Goal: Book appointment/travel/reservation

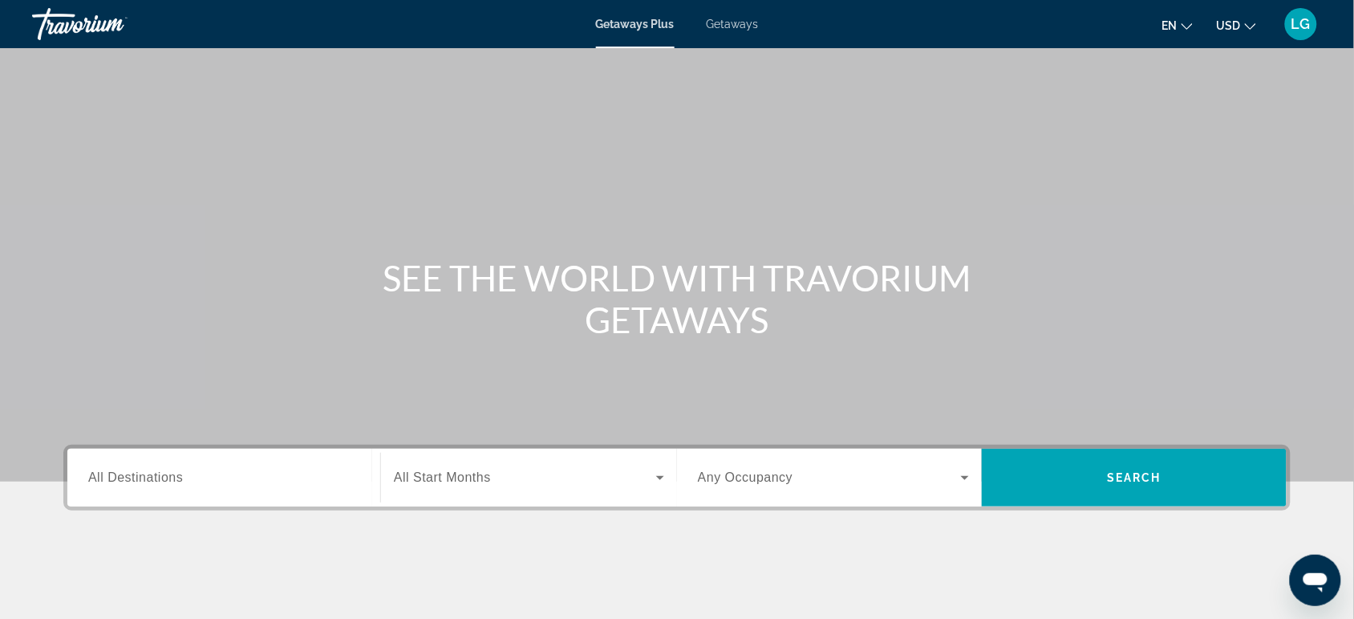
click at [746, 24] on span "Getaways" at bounding box center [733, 24] width 52 height 13
click at [257, 481] on input "Destination All Destinations" at bounding box center [223, 478] width 271 height 19
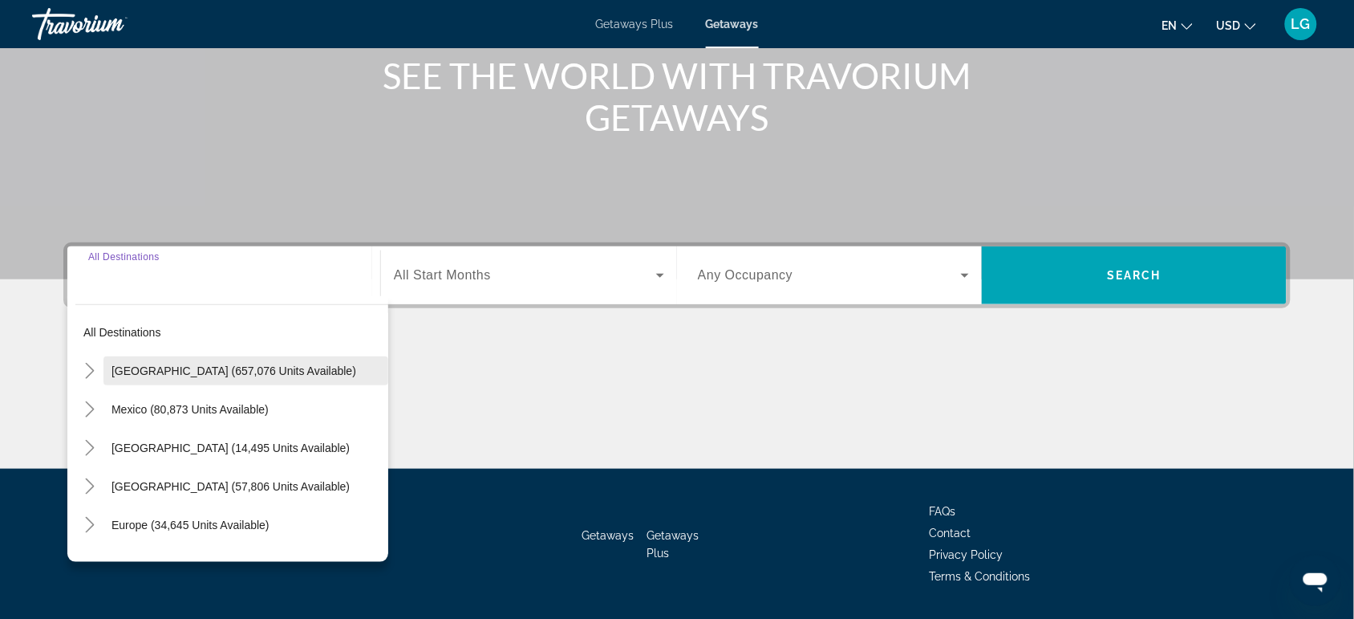
scroll to position [249, 0]
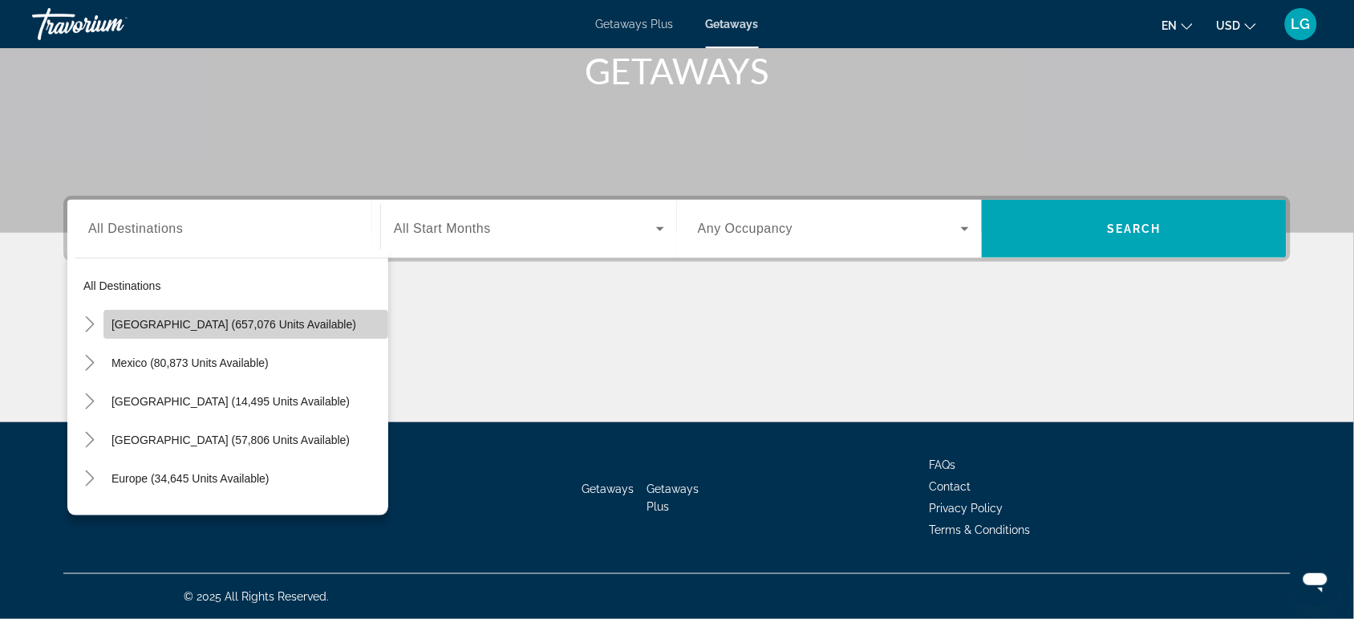
click at [258, 329] on span "[GEOGRAPHIC_DATA] (657,076 units available)" at bounding box center [234, 324] width 245 height 13
type input "**********"
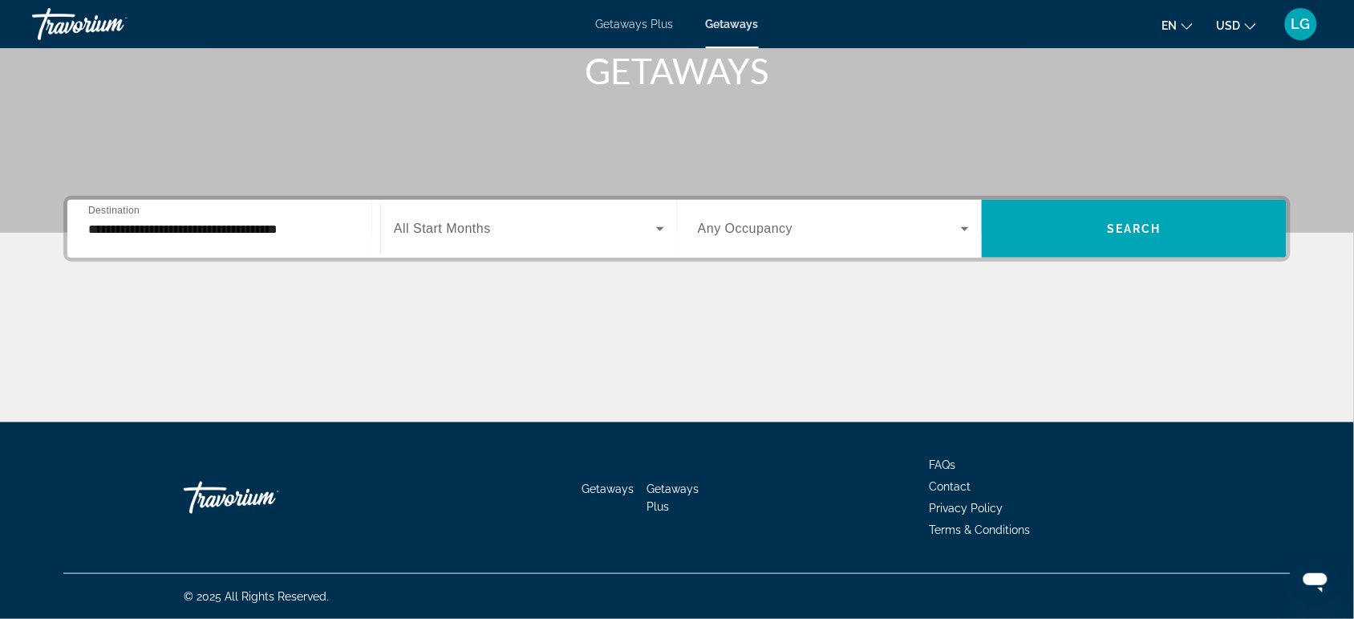
click at [435, 235] on span "All Start Months" at bounding box center [442, 228] width 97 height 14
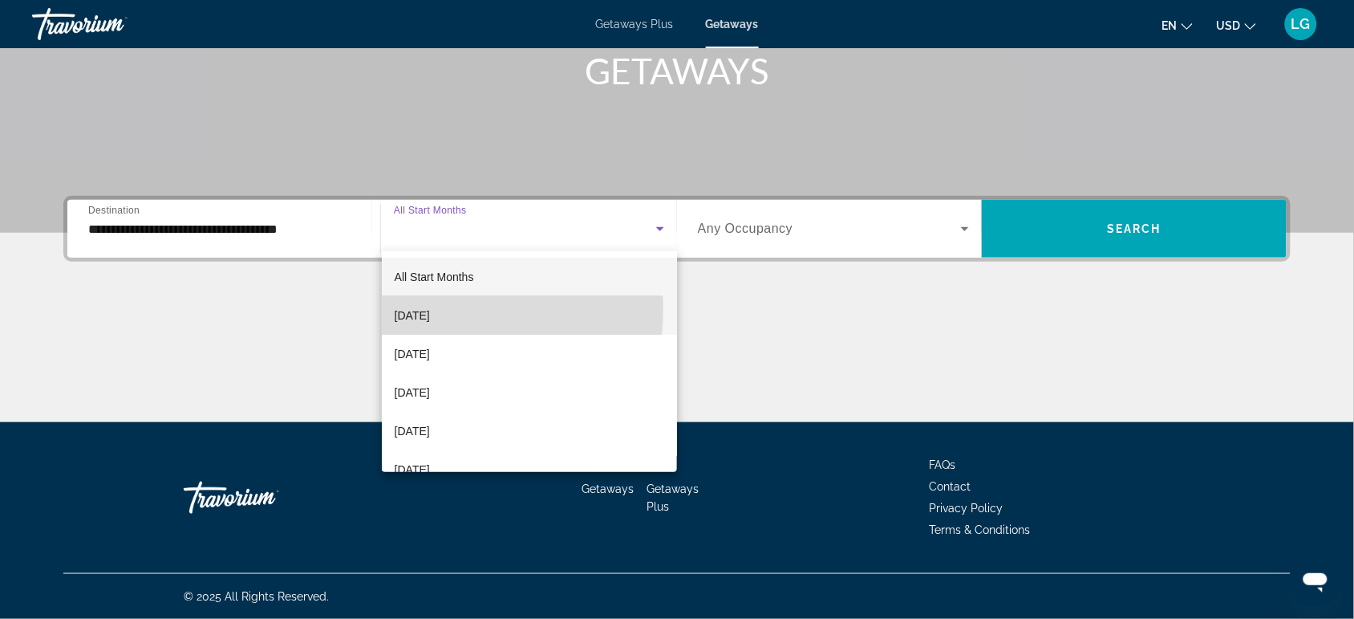
click at [430, 310] on span "[DATE]" at bounding box center [412, 315] width 35 height 19
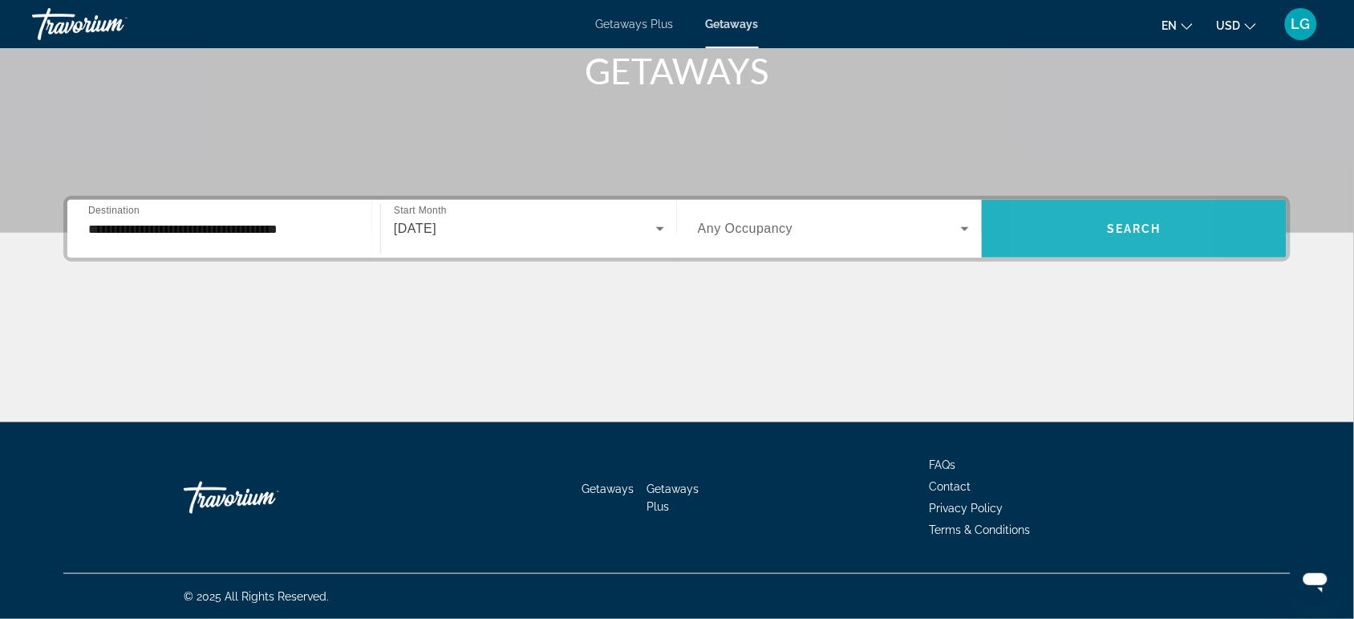
click at [1048, 226] on span "Search widget" at bounding box center [1134, 228] width 305 height 39
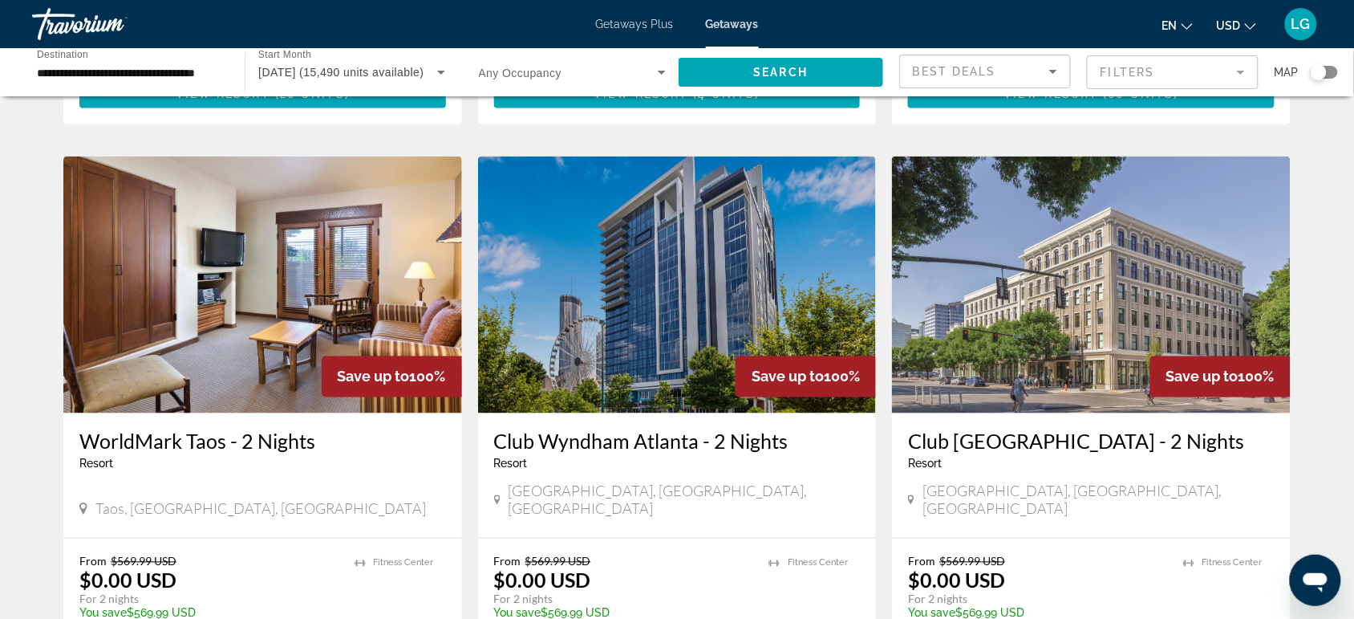
scroll to position [583, 0]
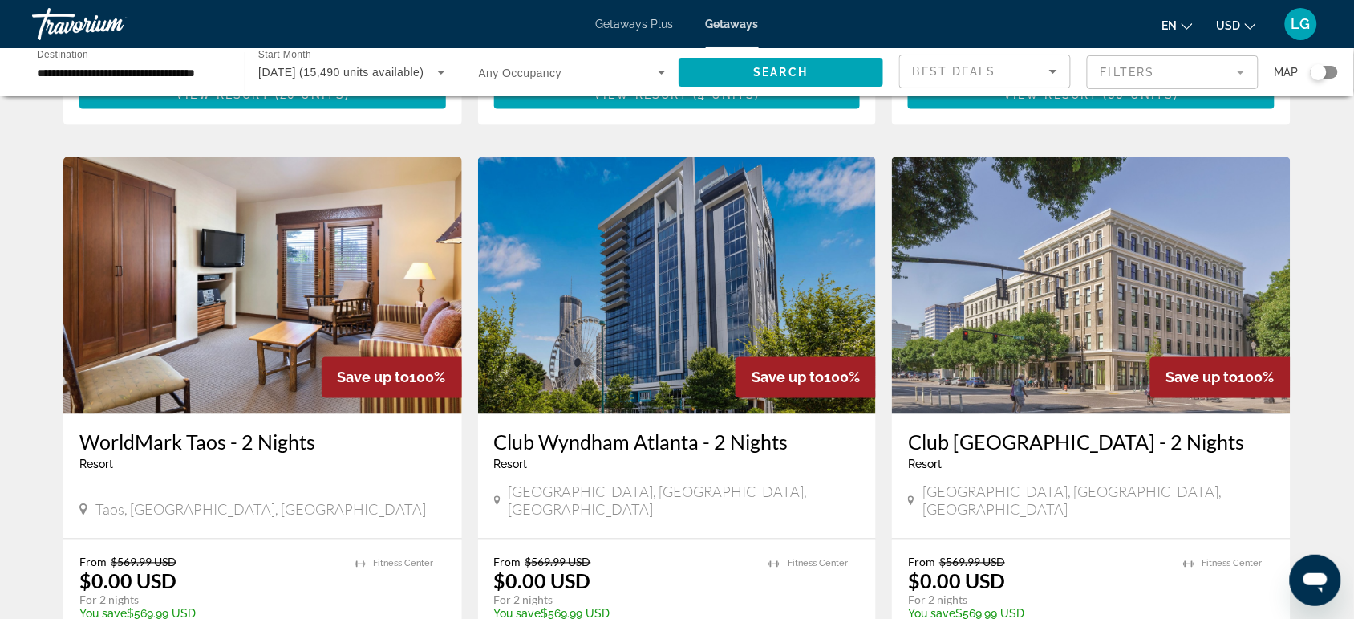
click at [660, 311] on img "Main content" at bounding box center [677, 285] width 399 height 257
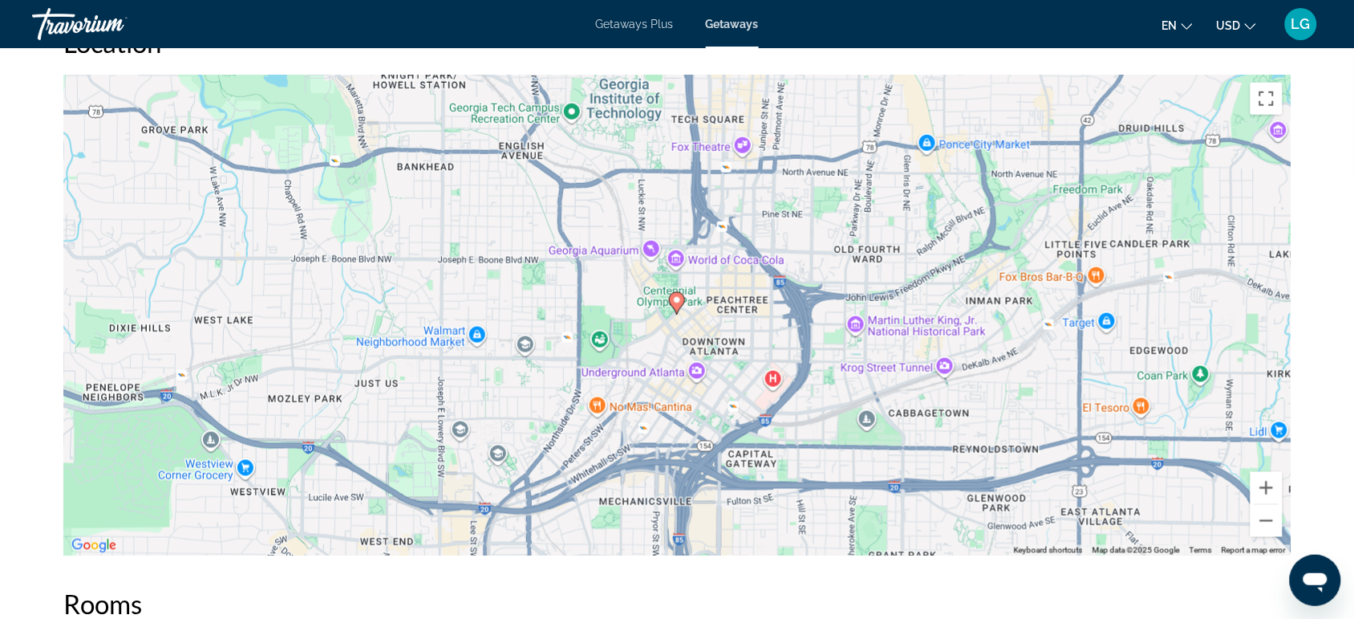
scroll to position [2279, 0]
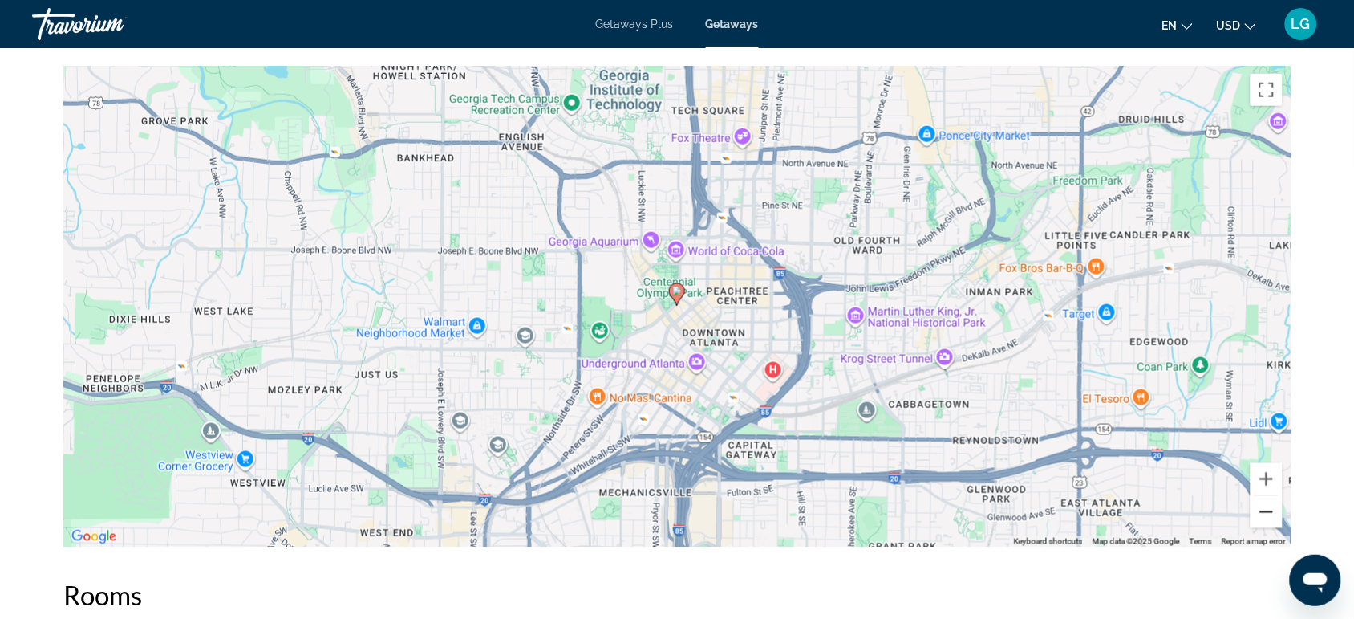
click at [1265, 496] on button "Zoom out" at bounding box center [1267, 512] width 32 height 32
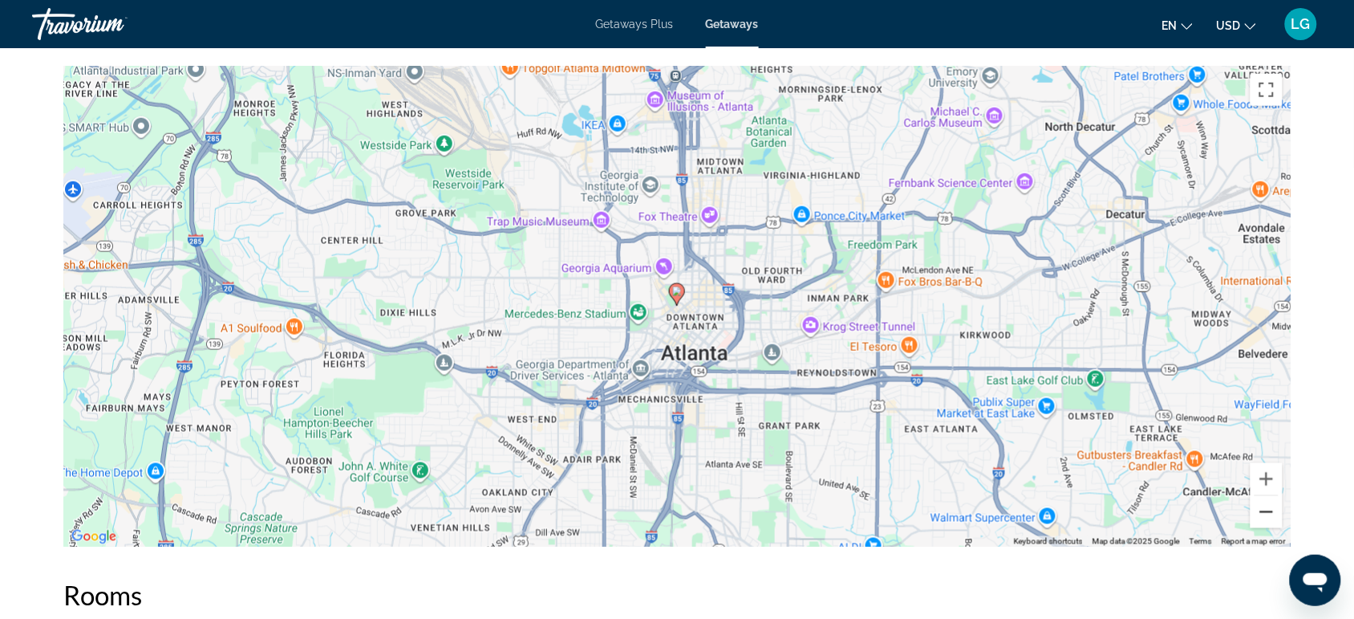
click at [1265, 496] on button "Zoom out" at bounding box center [1267, 512] width 32 height 32
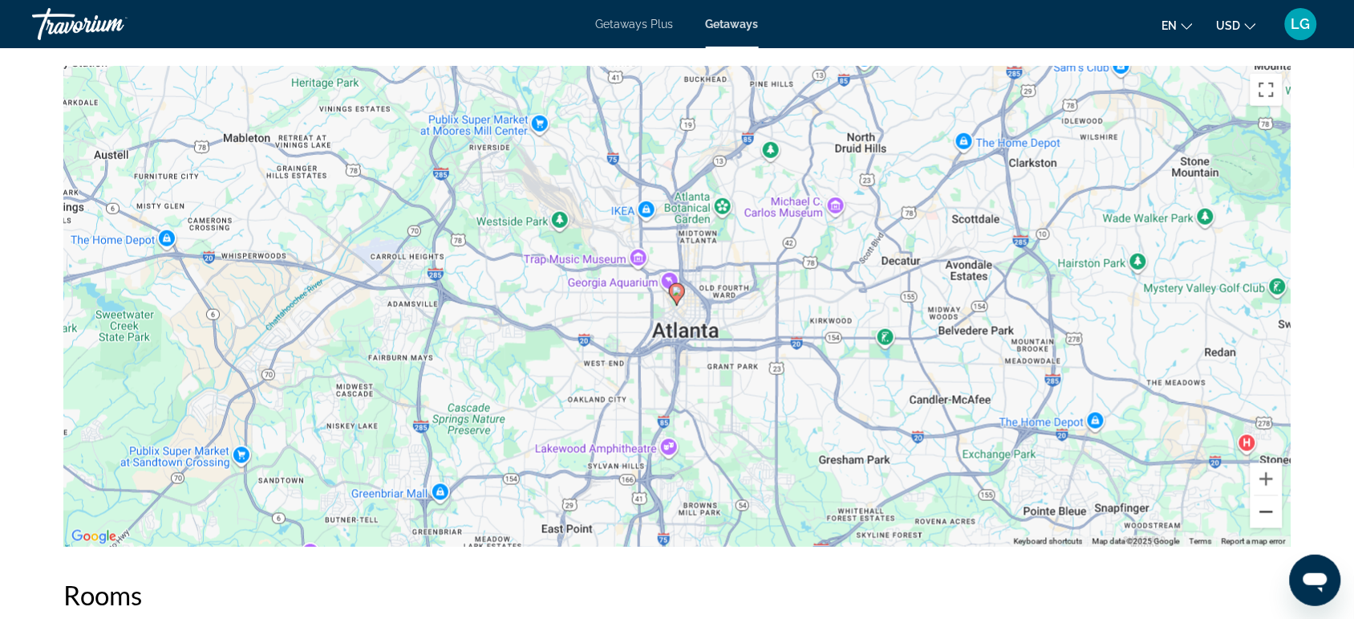
click at [1265, 496] on button "Zoom out" at bounding box center [1267, 512] width 32 height 32
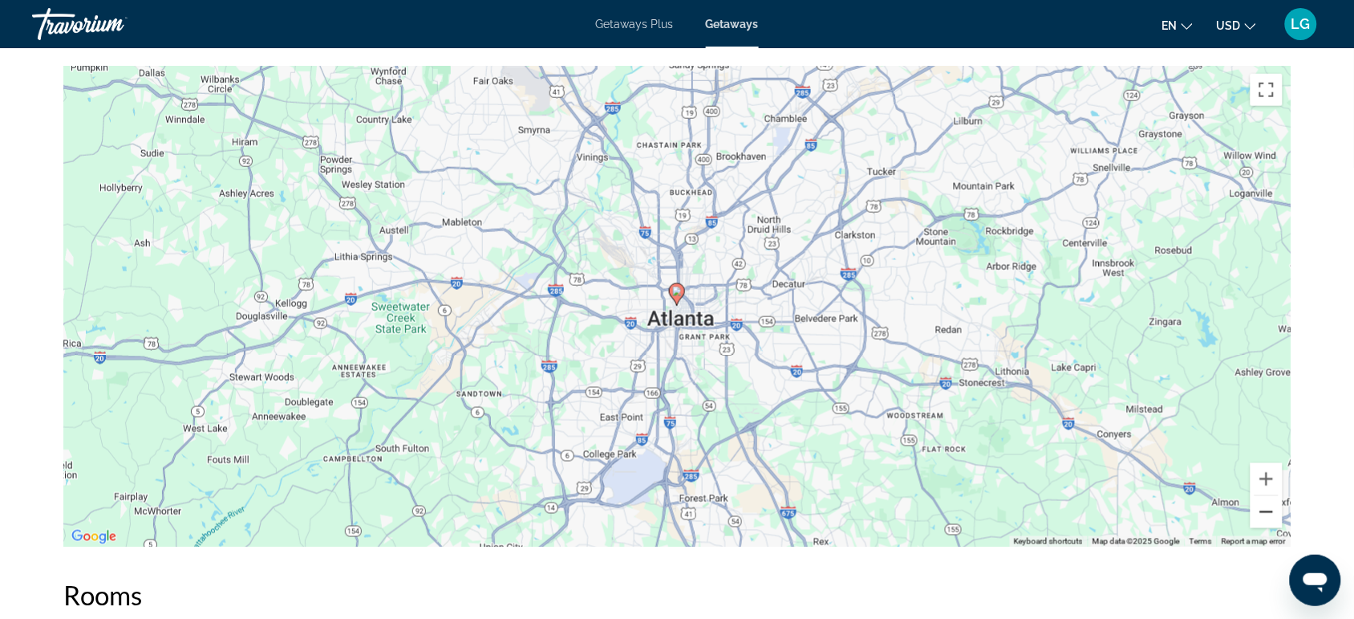
click at [1265, 496] on button "Zoom out" at bounding box center [1267, 512] width 32 height 32
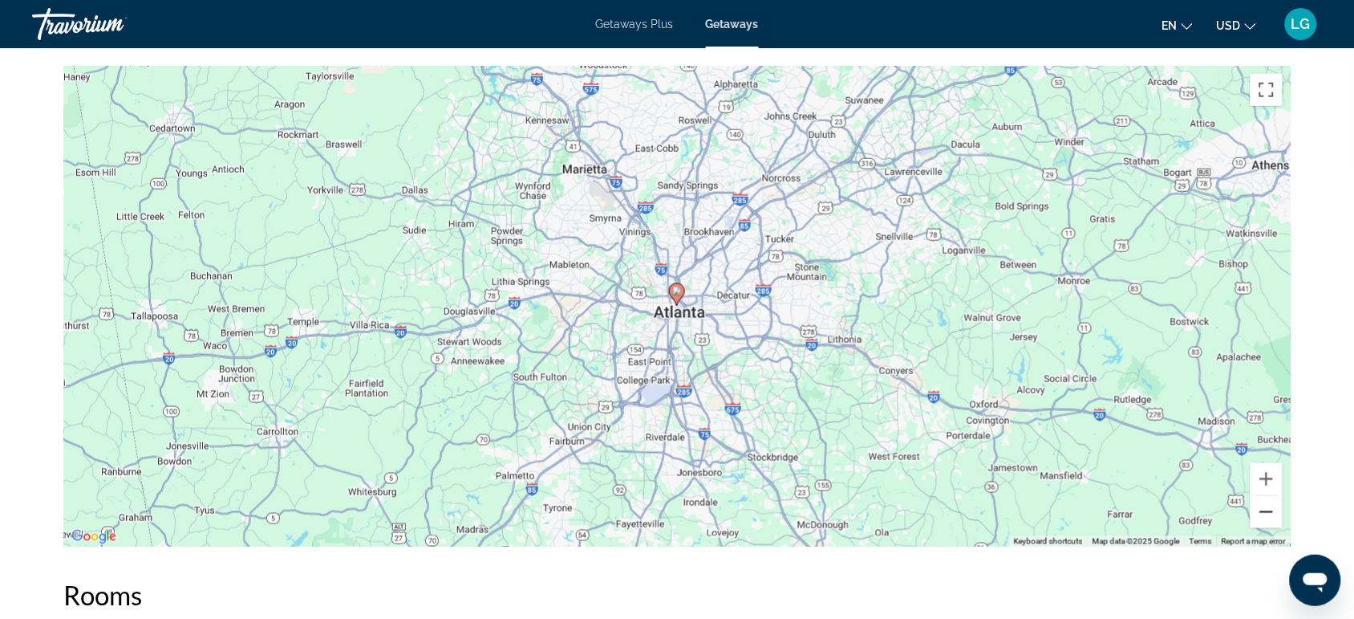
click at [1265, 496] on button "Zoom out" at bounding box center [1267, 512] width 32 height 32
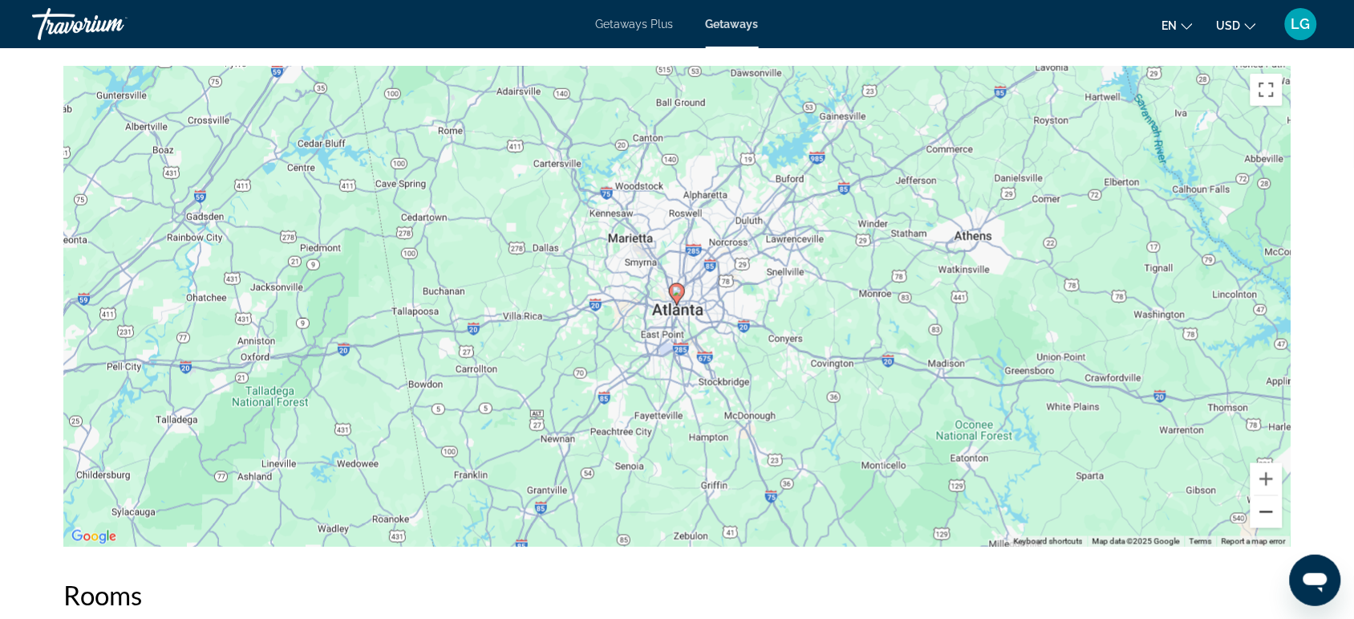
click at [1265, 496] on button "Zoom out" at bounding box center [1267, 512] width 32 height 32
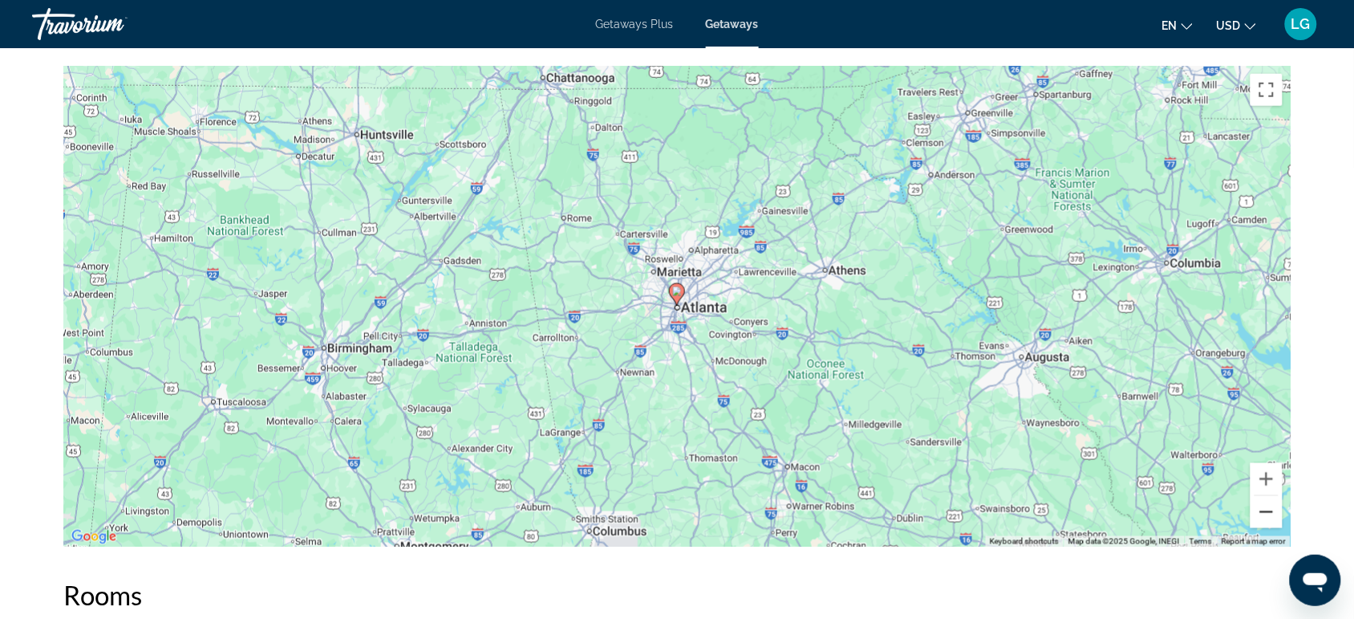
click at [1265, 496] on button "Zoom out" at bounding box center [1267, 512] width 32 height 32
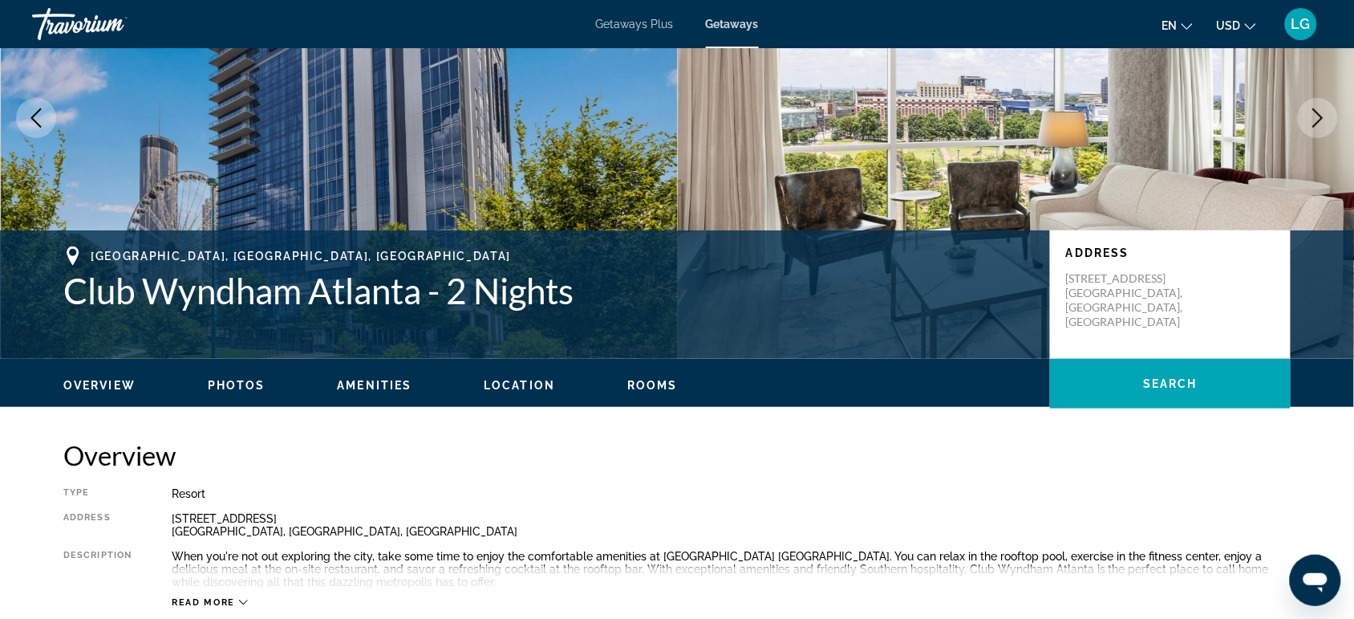
scroll to position [168, 0]
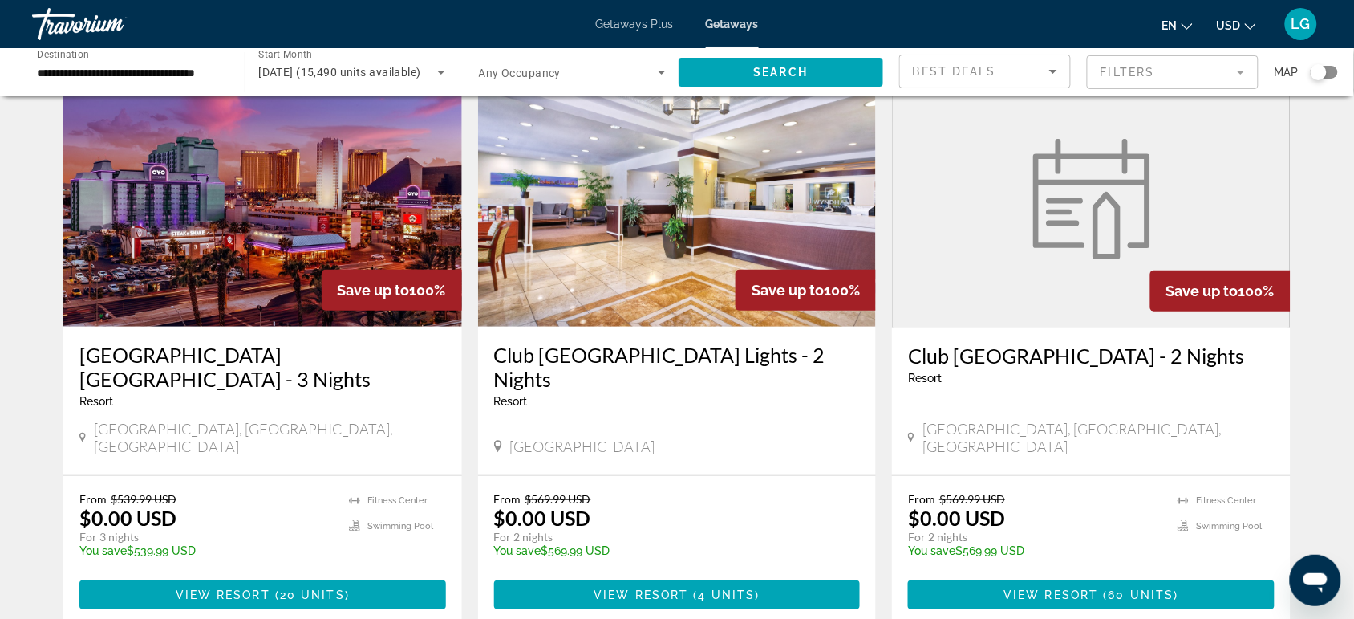
scroll to position [102, 0]
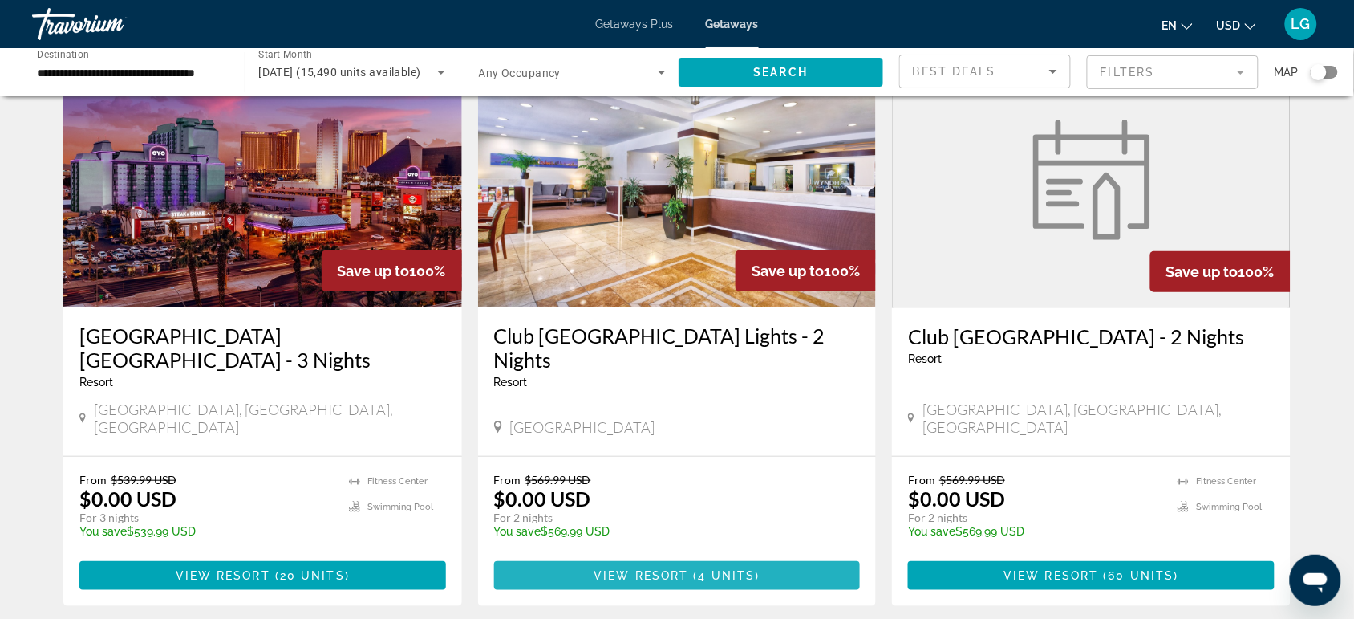
click at [672, 569] on span "View Resort" at bounding box center [641, 575] width 95 height 13
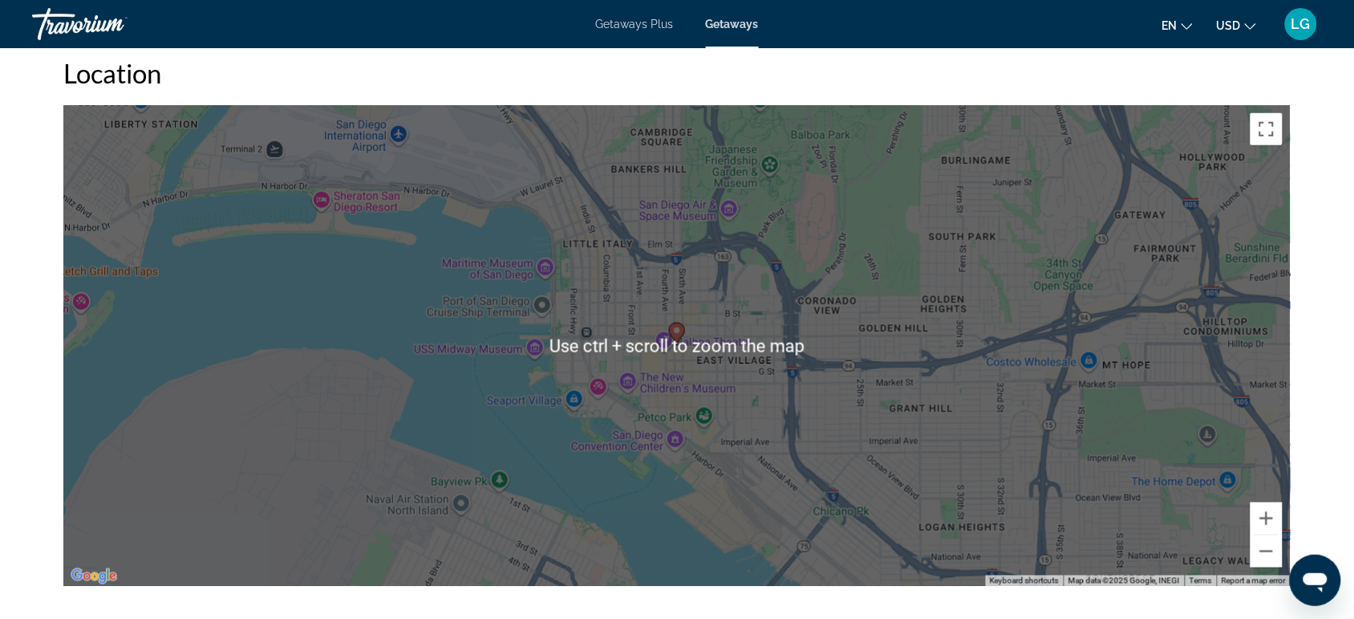
scroll to position [2259, 0]
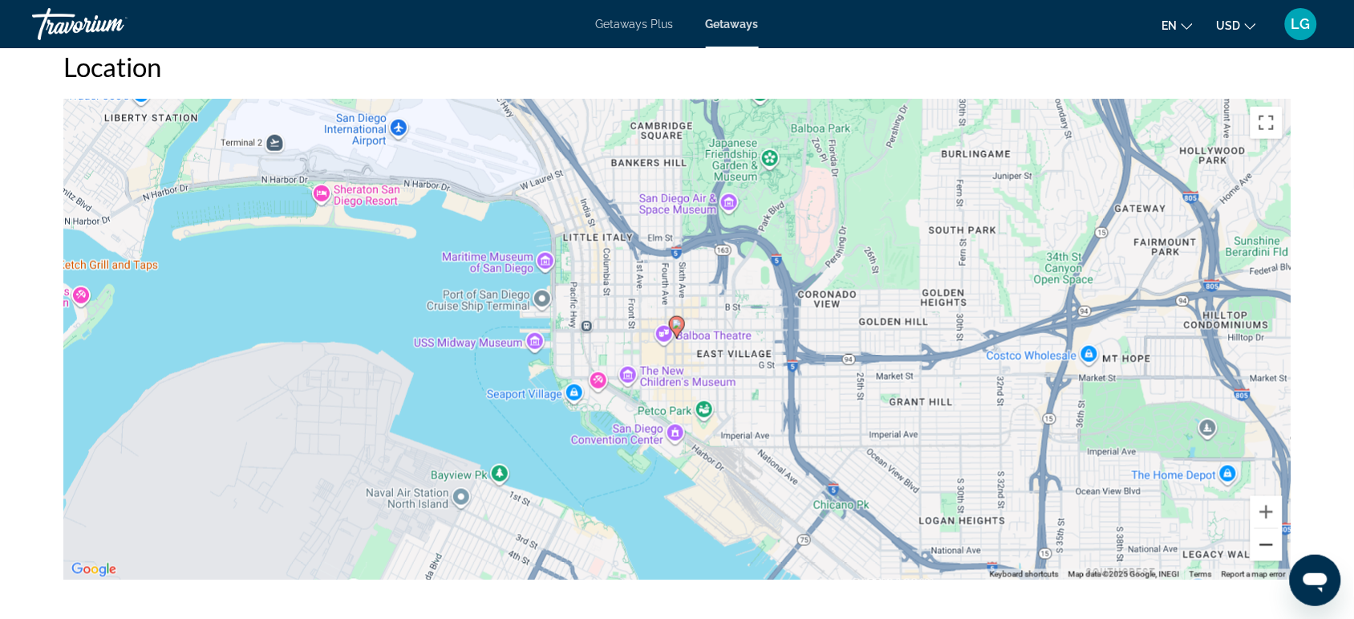
click at [1269, 529] on button "Zoom out" at bounding box center [1267, 545] width 32 height 32
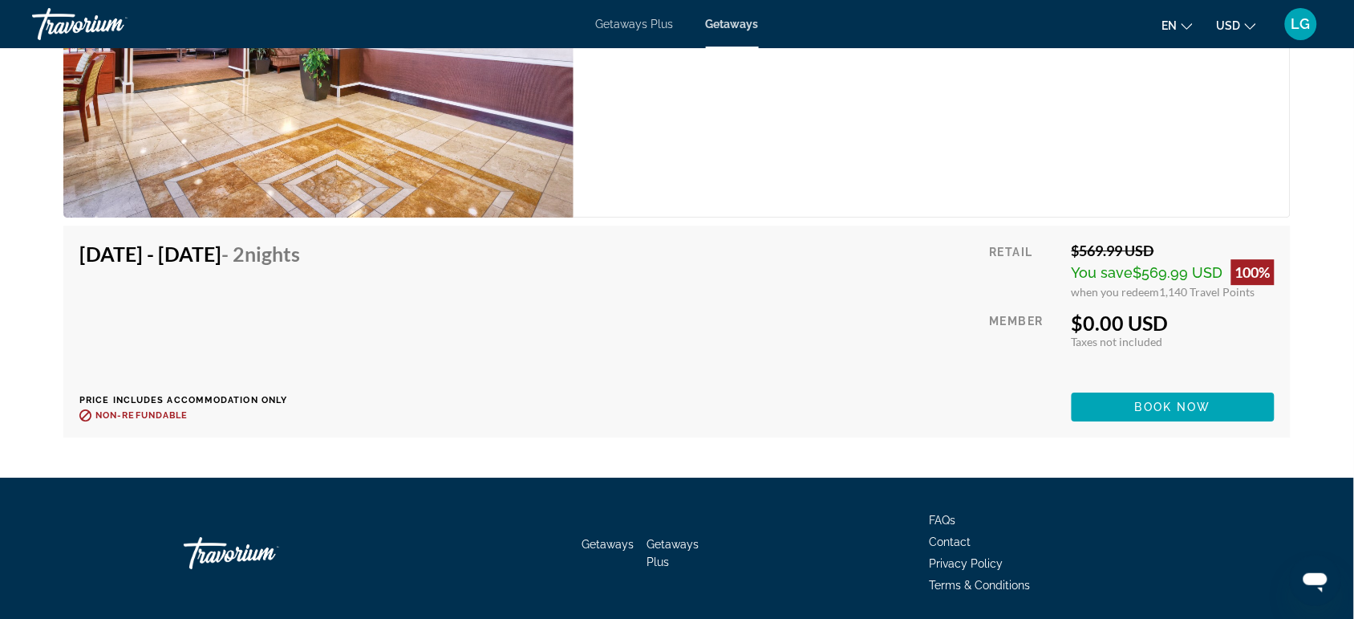
scroll to position [3091, 0]
click at [1091, 387] on span "Main content" at bounding box center [1173, 406] width 203 height 39
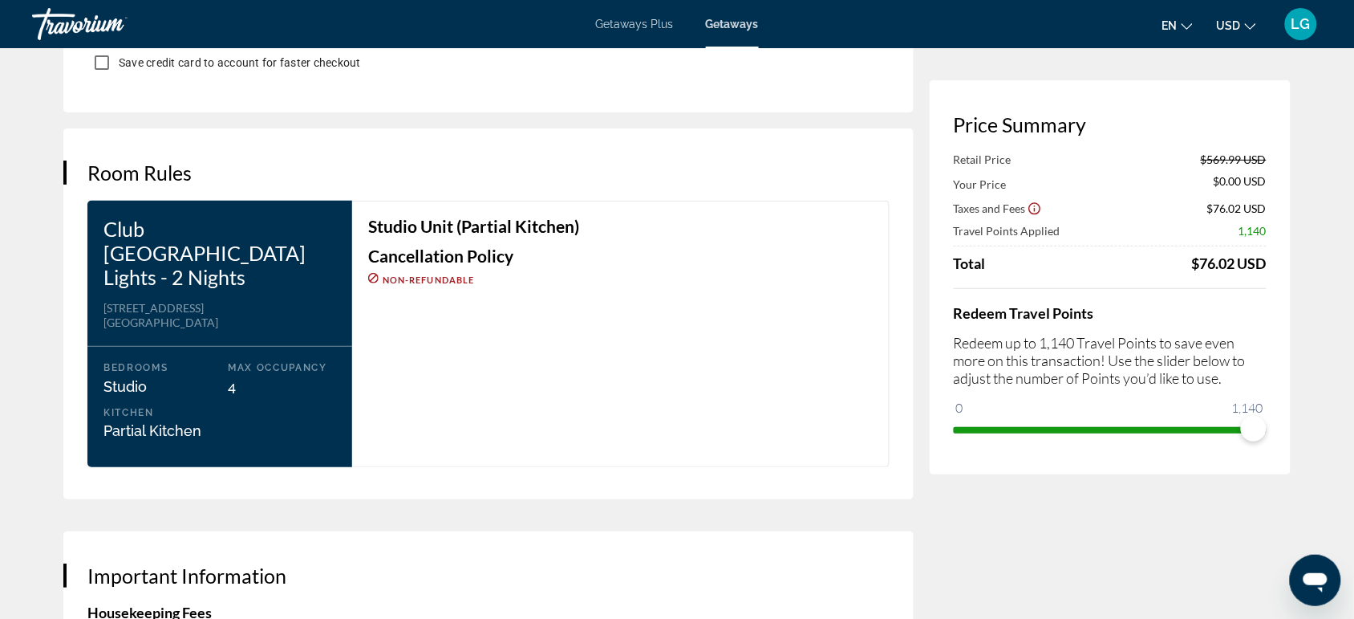
scroll to position [1873, 0]
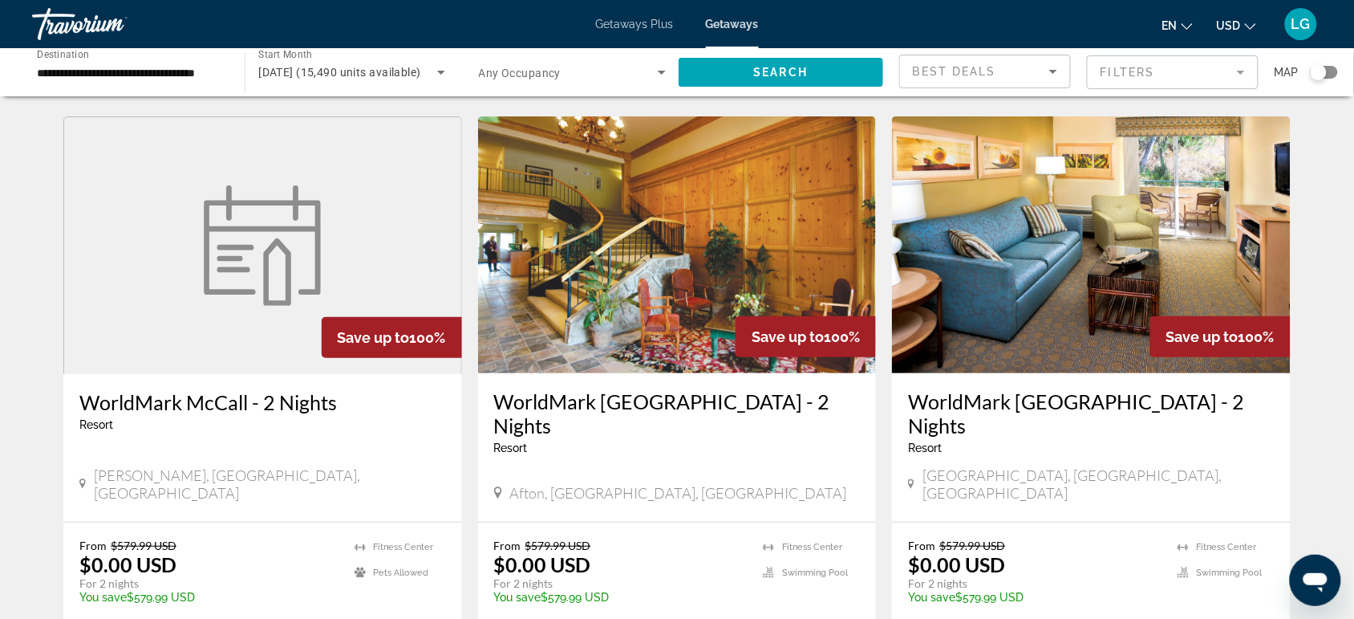
scroll to position [1773, 0]
click at [1003, 277] on img "Main content" at bounding box center [1091, 245] width 399 height 257
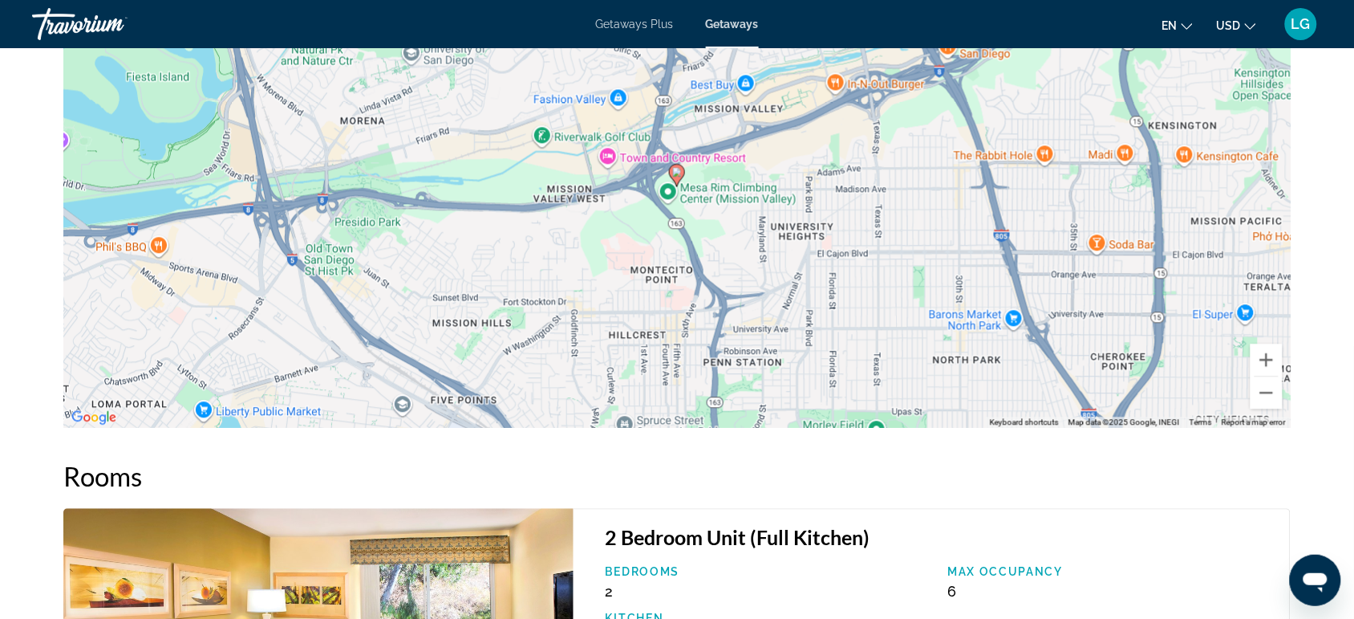
scroll to position [2714, 0]
click at [1270, 376] on button "Zoom out" at bounding box center [1267, 392] width 32 height 32
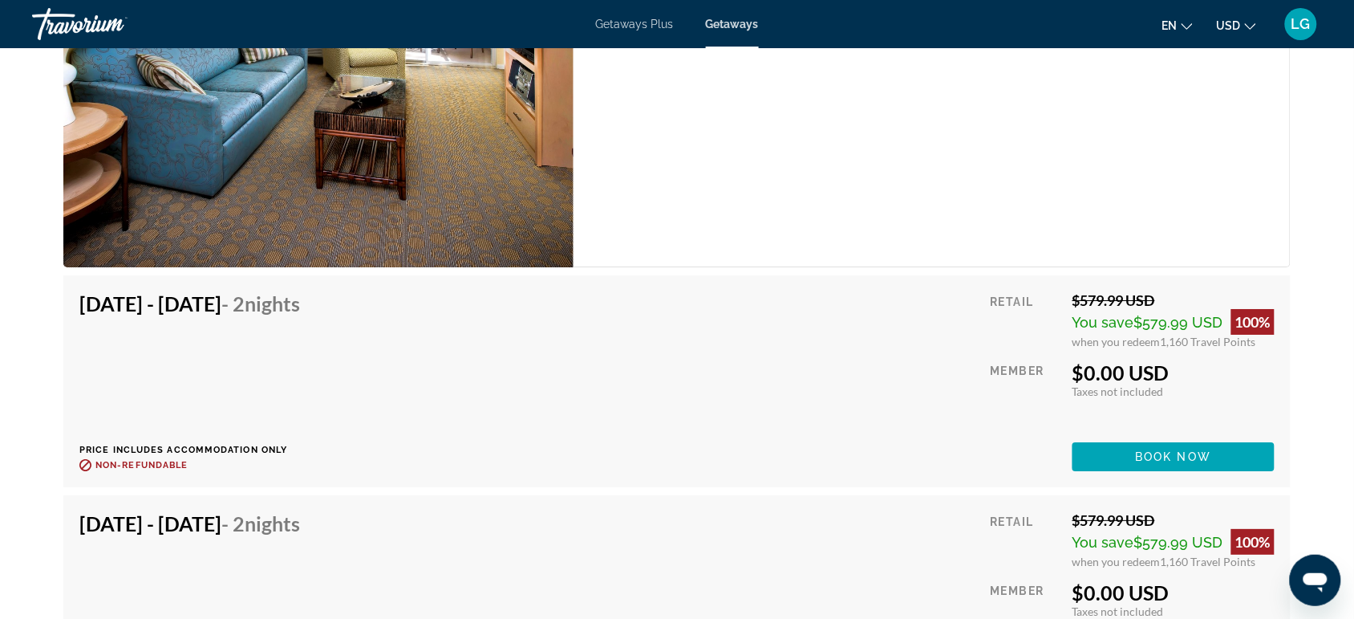
scroll to position [3344, 0]
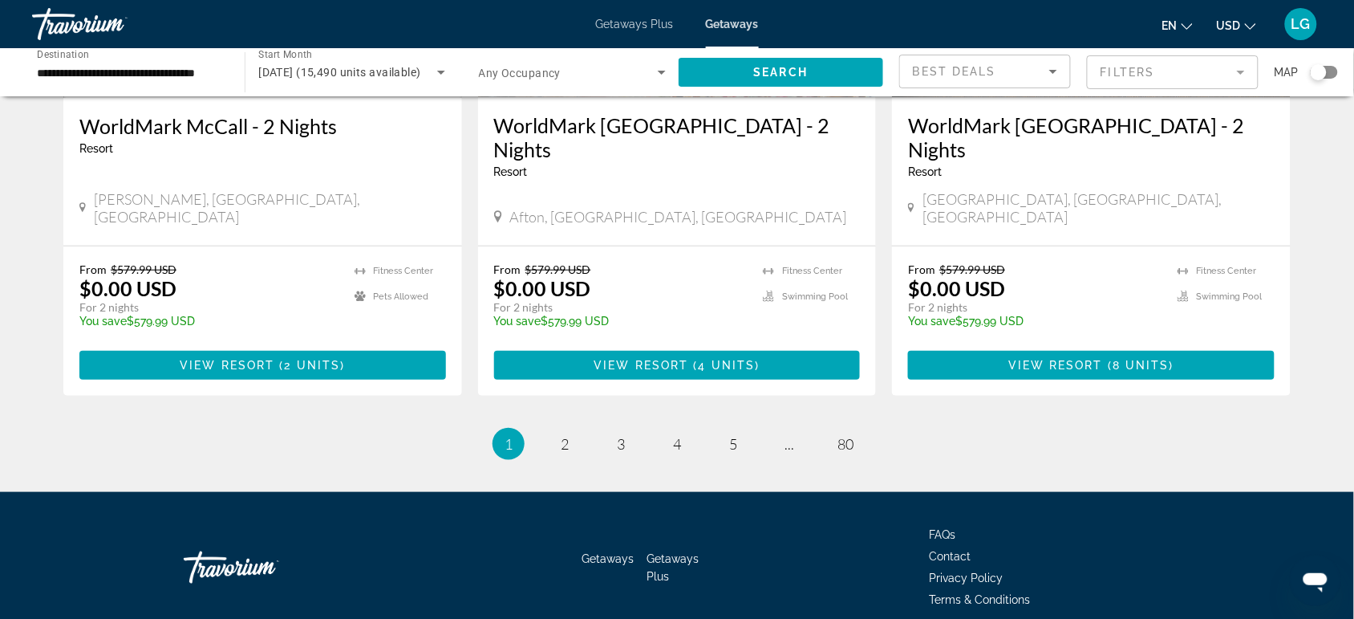
scroll to position [2051, 0]
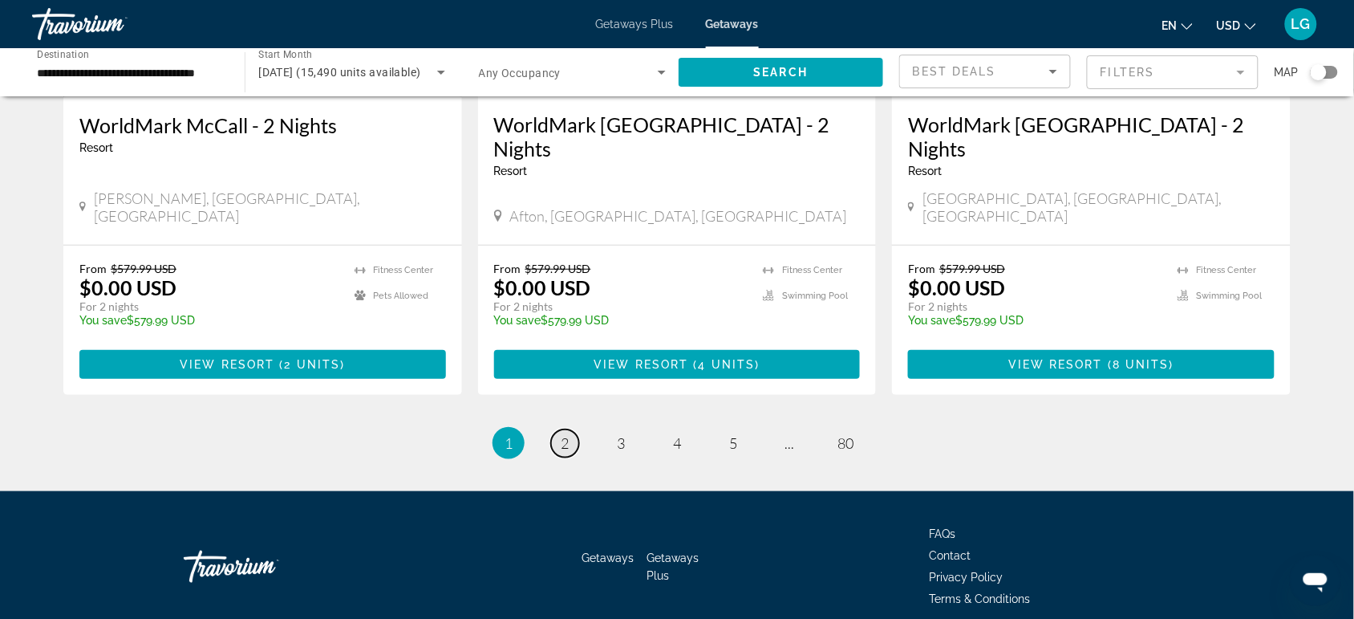
click at [562, 434] on span "2" at bounding box center [565, 443] width 8 height 18
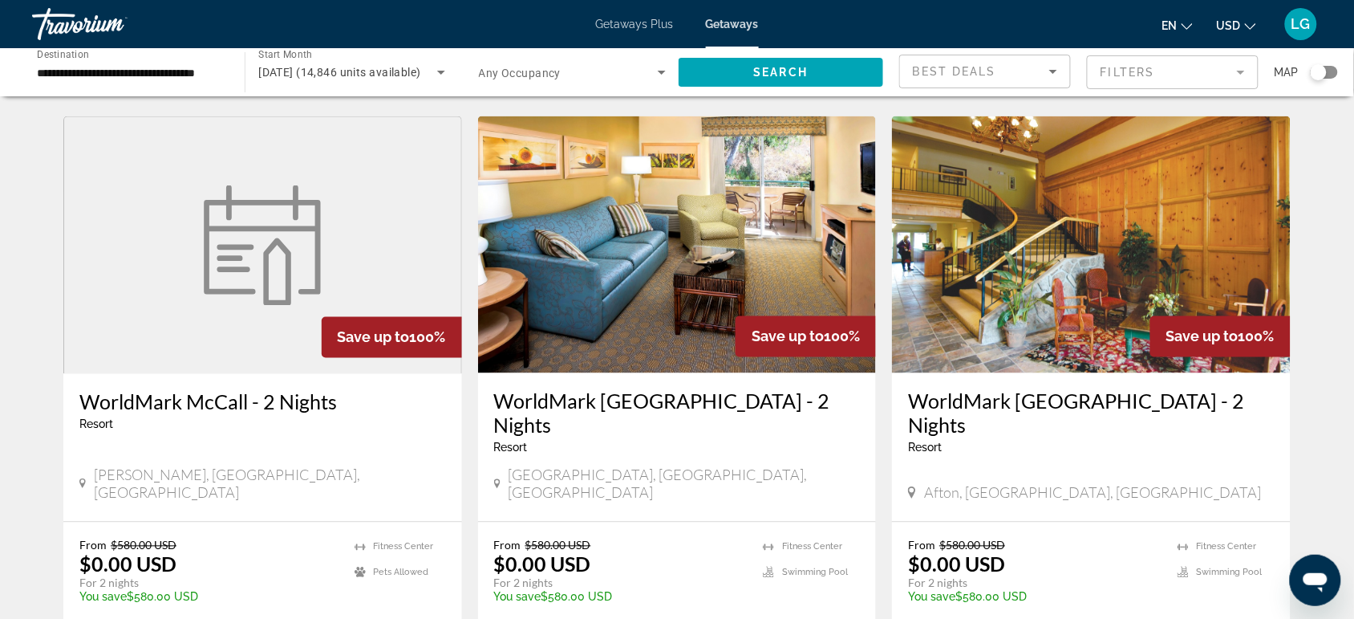
scroll to position [626, 0]
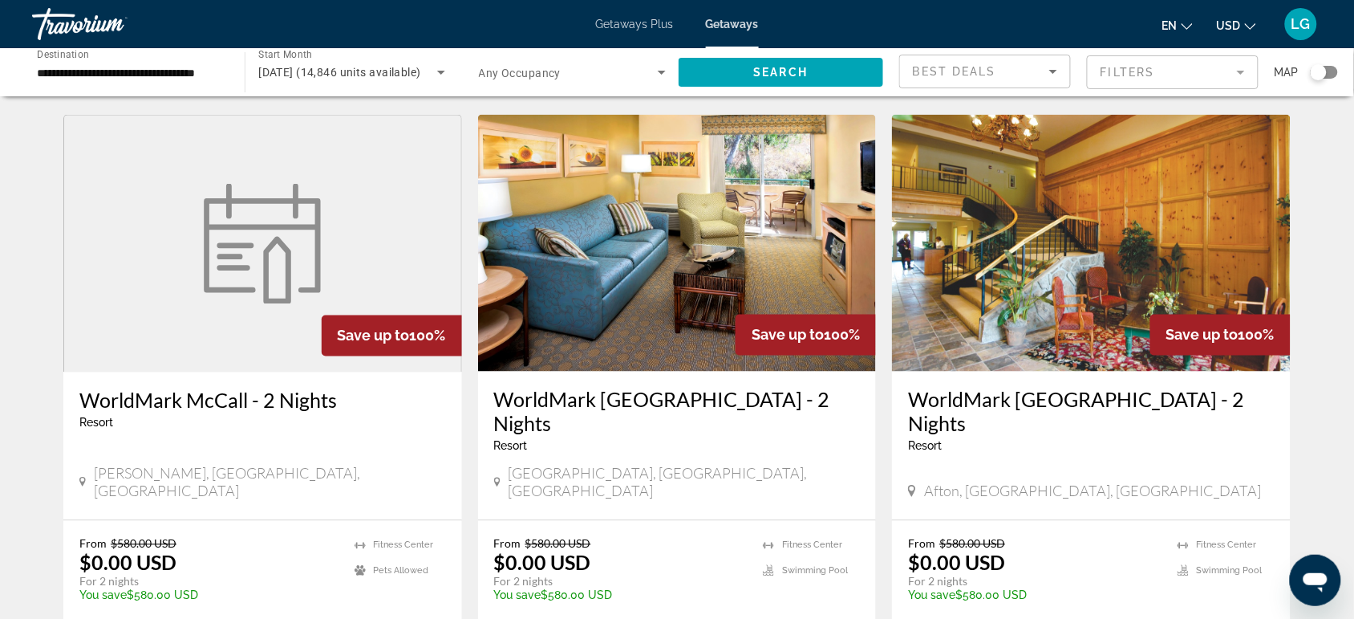
click at [647, 302] on img "Main content" at bounding box center [677, 243] width 399 height 257
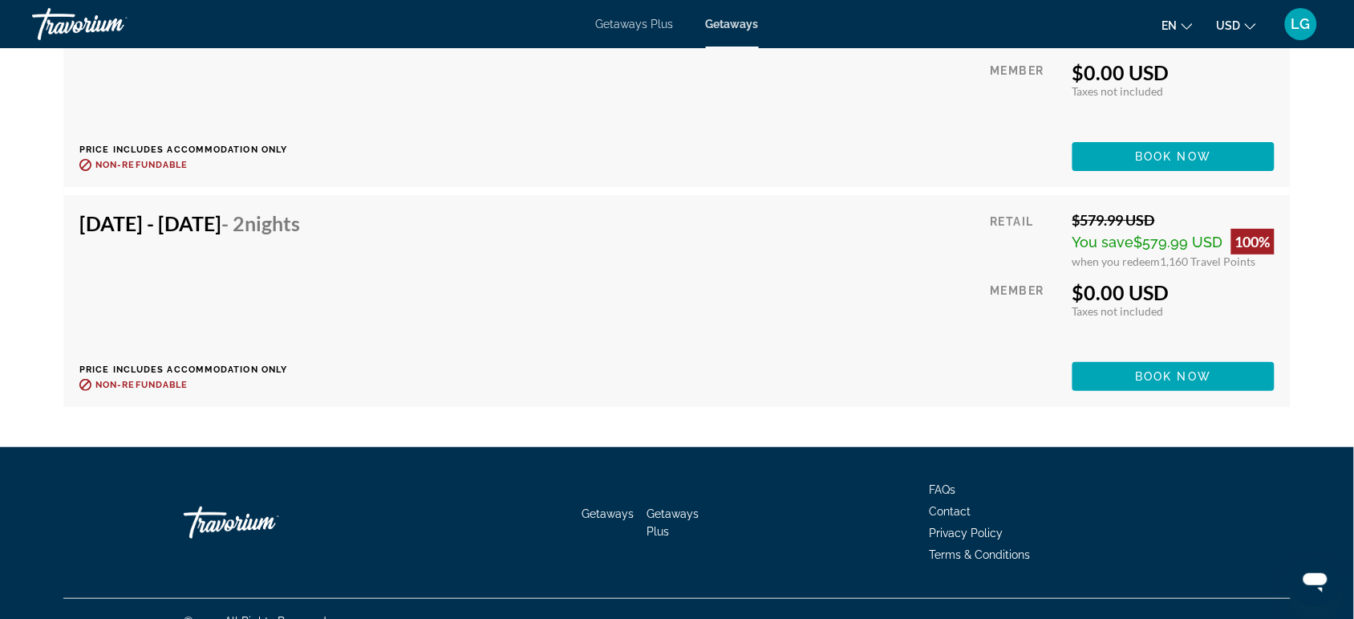
scroll to position [3643, 0]
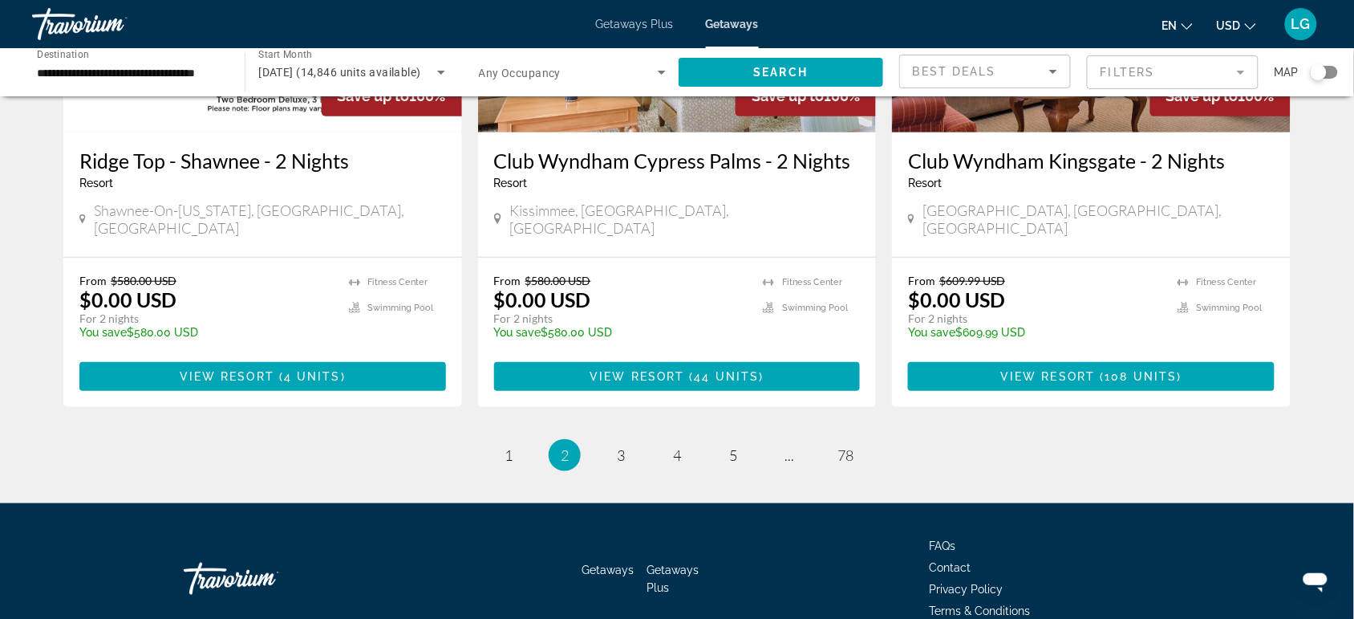
scroll to position [2051, 0]
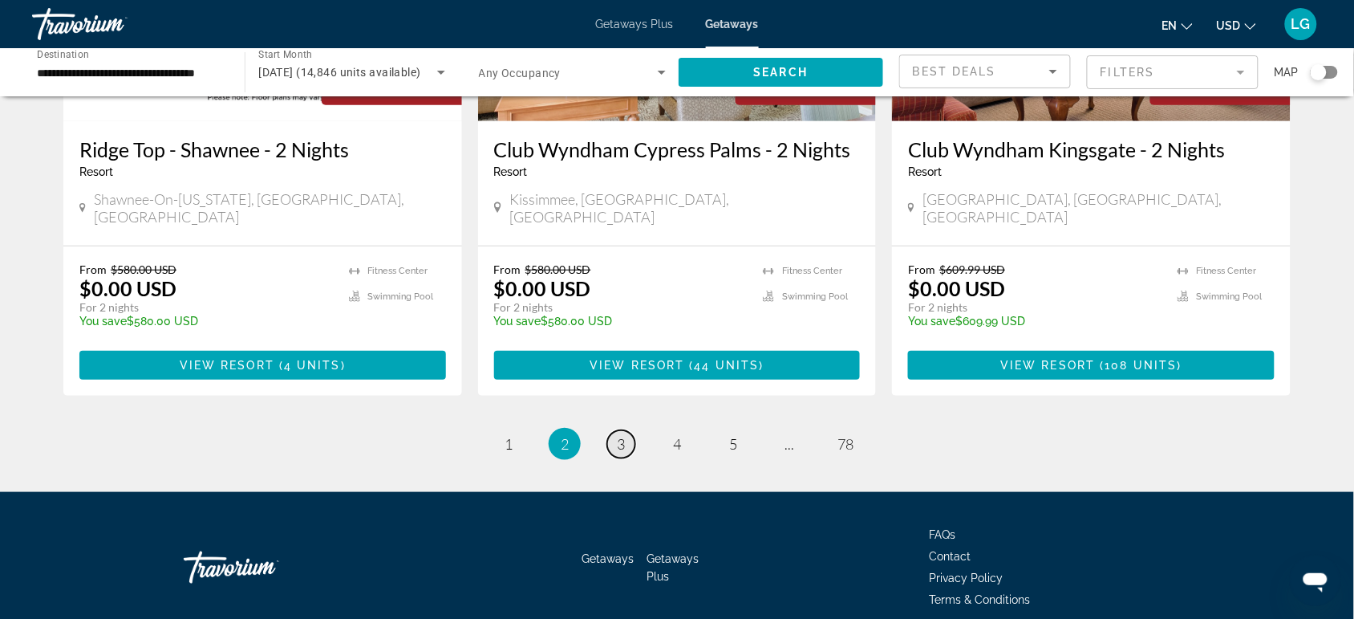
click at [620, 435] on span "3" at bounding box center [621, 444] width 8 height 18
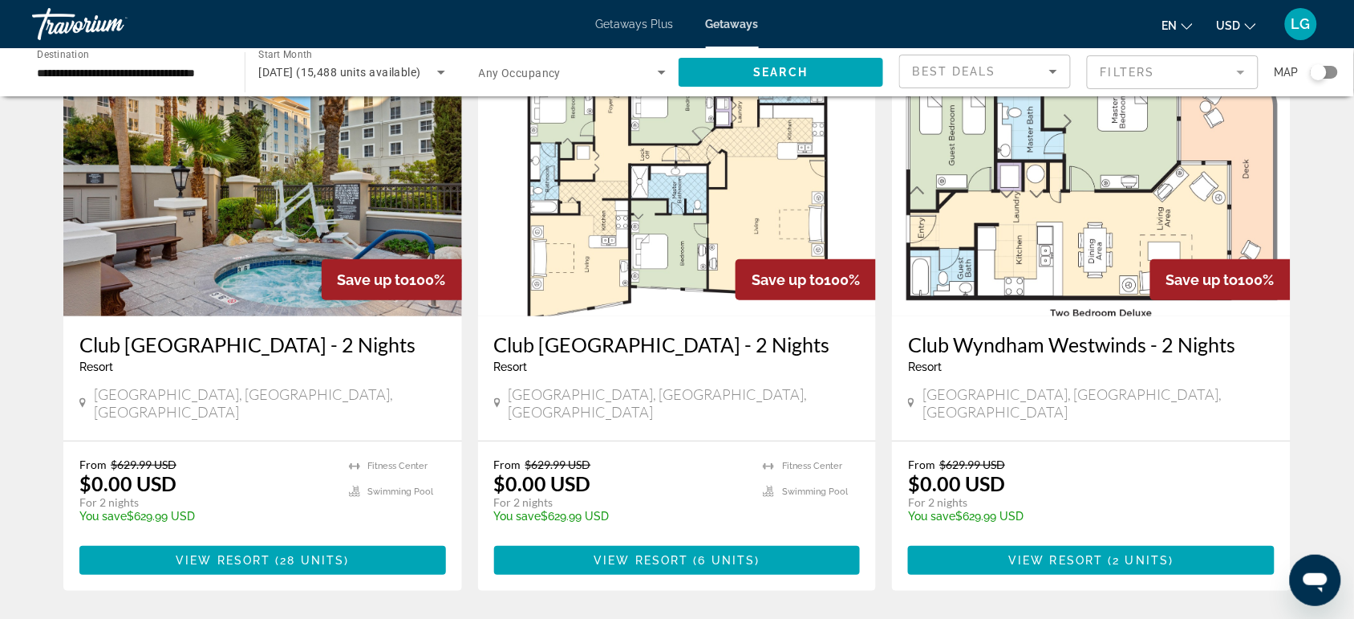
scroll to position [2050, 0]
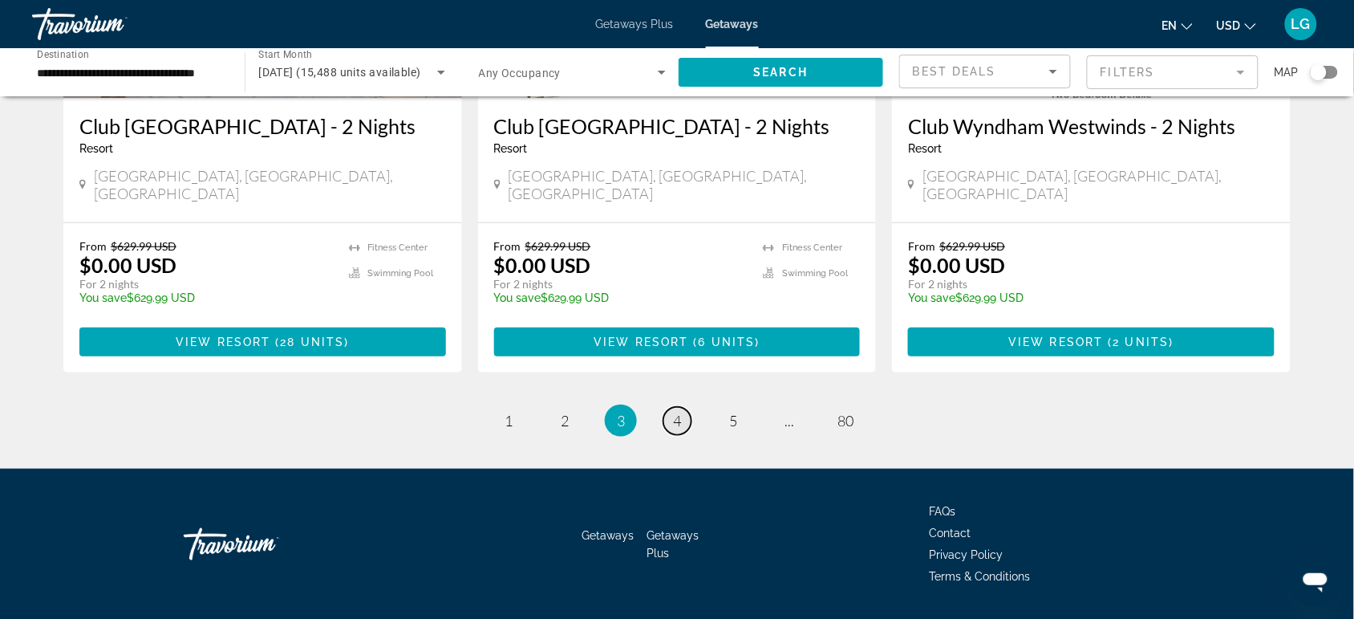
click at [676, 412] on span "4" at bounding box center [677, 421] width 8 height 18
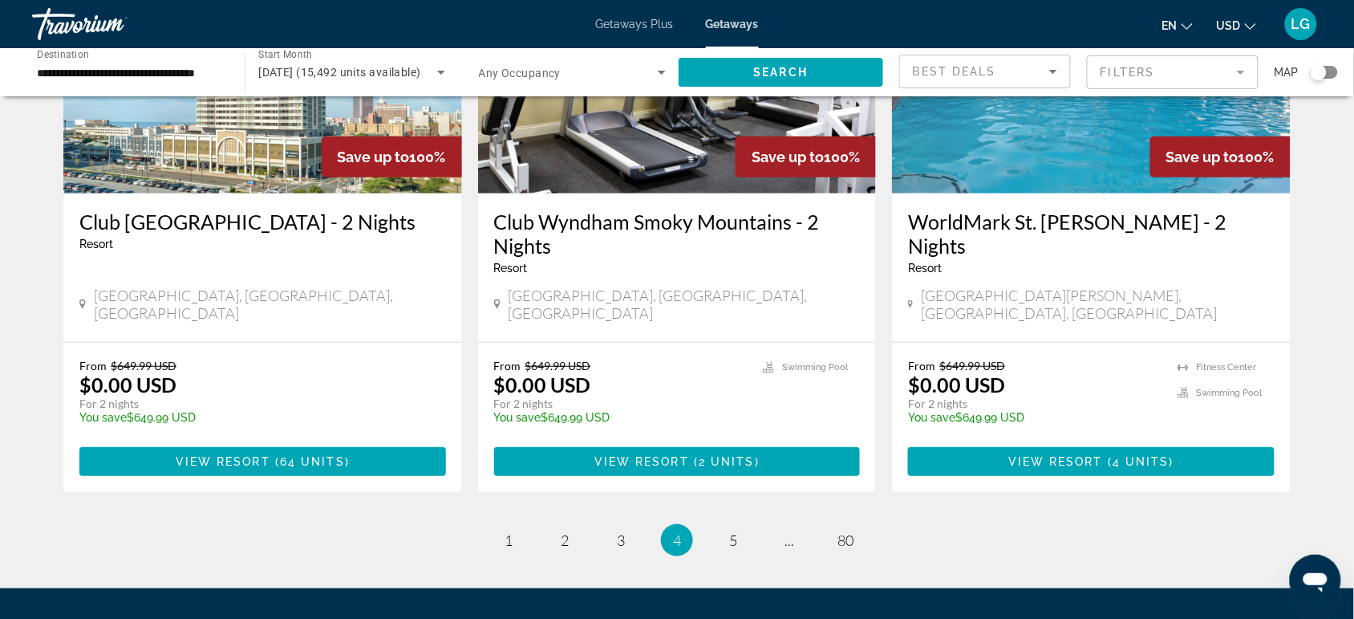
scroll to position [1988, 0]
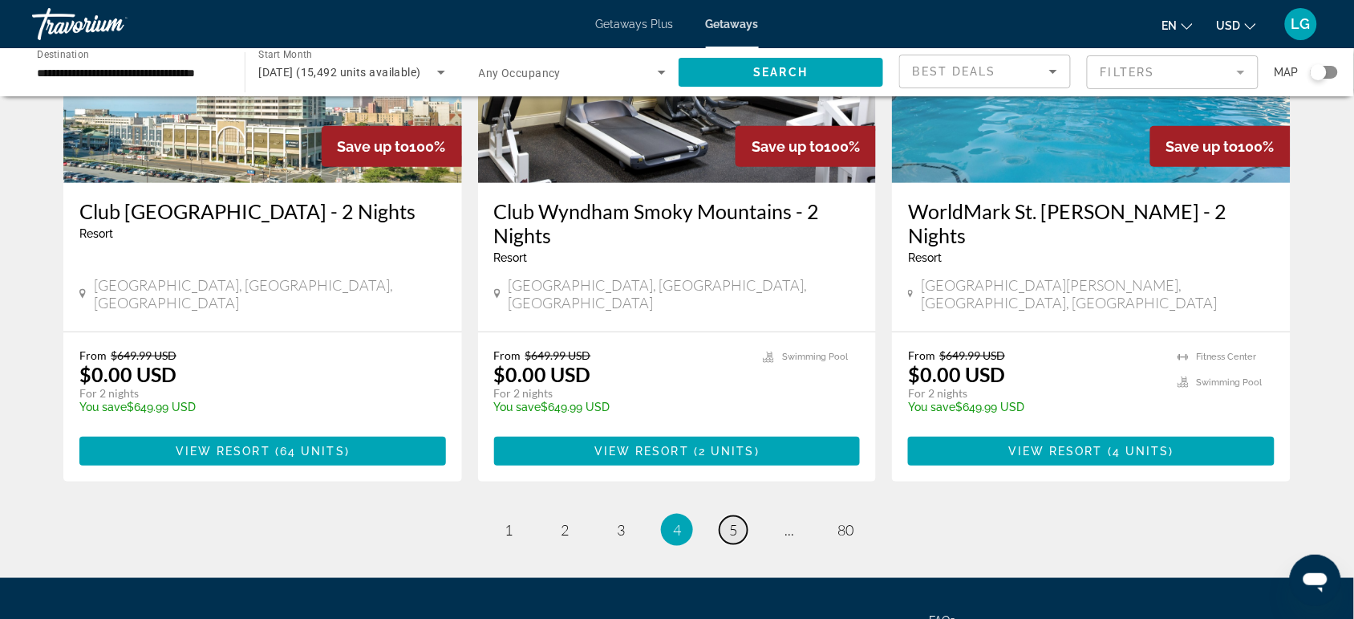
click at [733, 521] on span "5" at bounding box center [733, 530] width 8 height 18
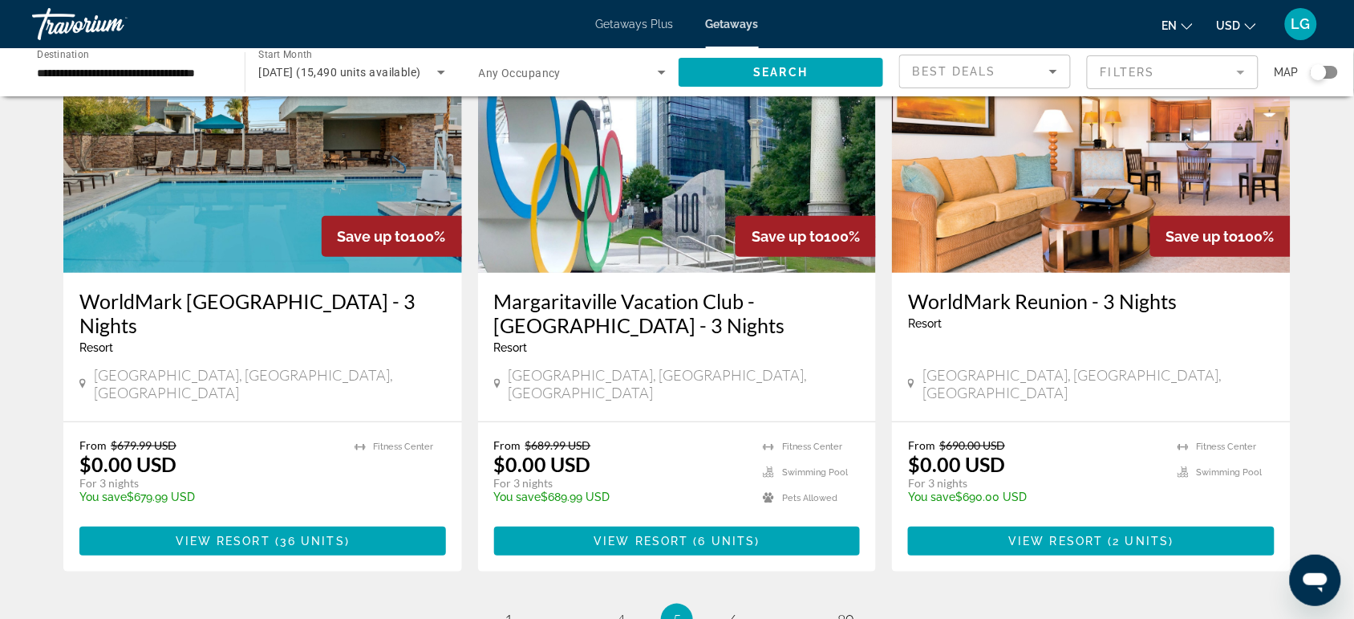
scroll to position [2026, 0]
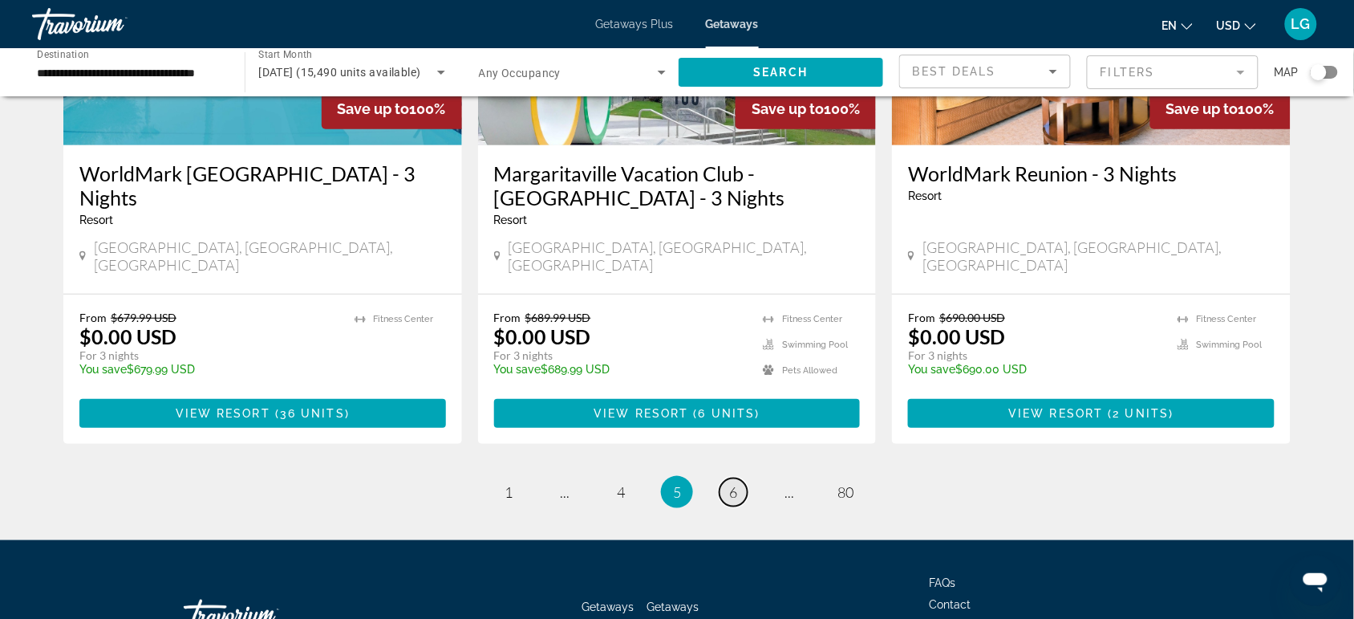
click at [728, 478] on link "page 6" at bounding box center [734, 492] width 28 height 28
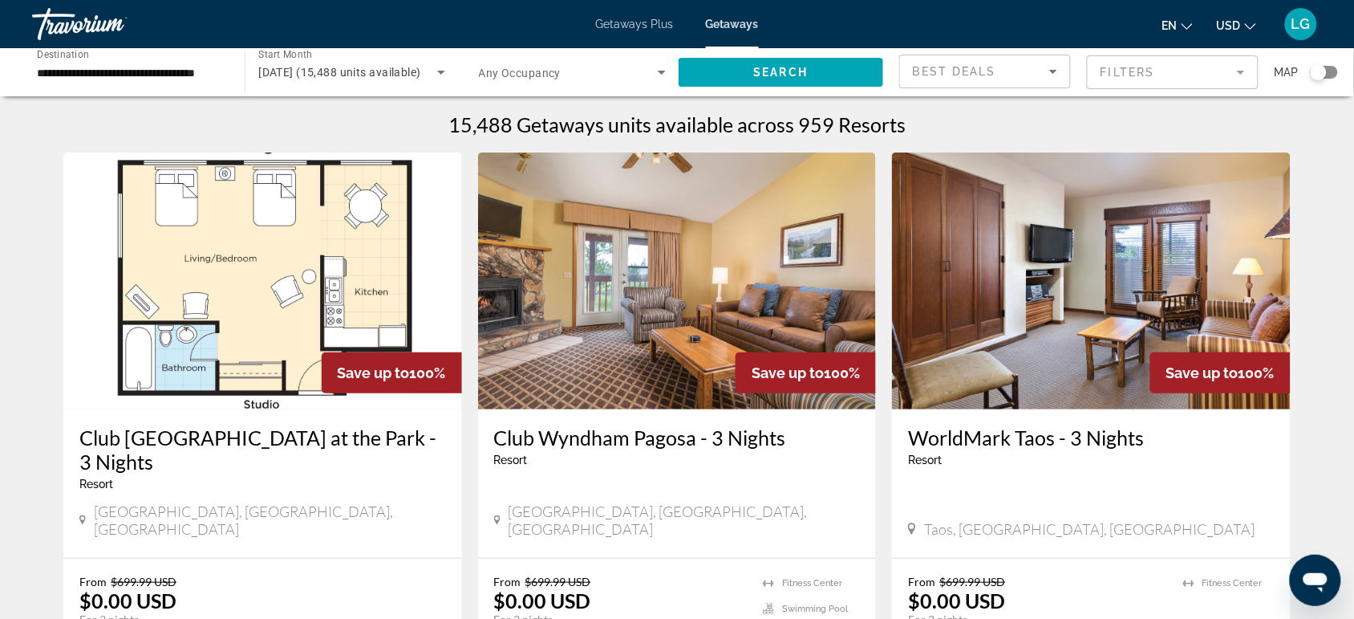
click at [418, 315] on img "Main content" at bounding box center [262, 280] width 399 height 257
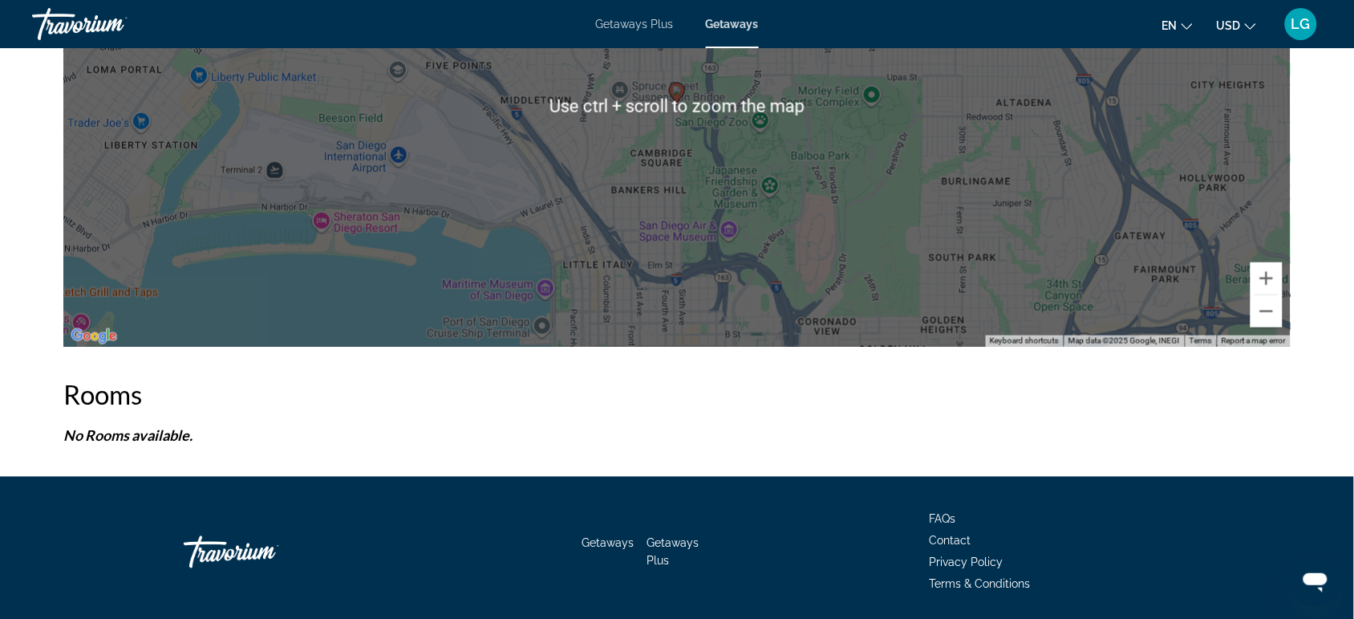
scroll to position [2361, 0]
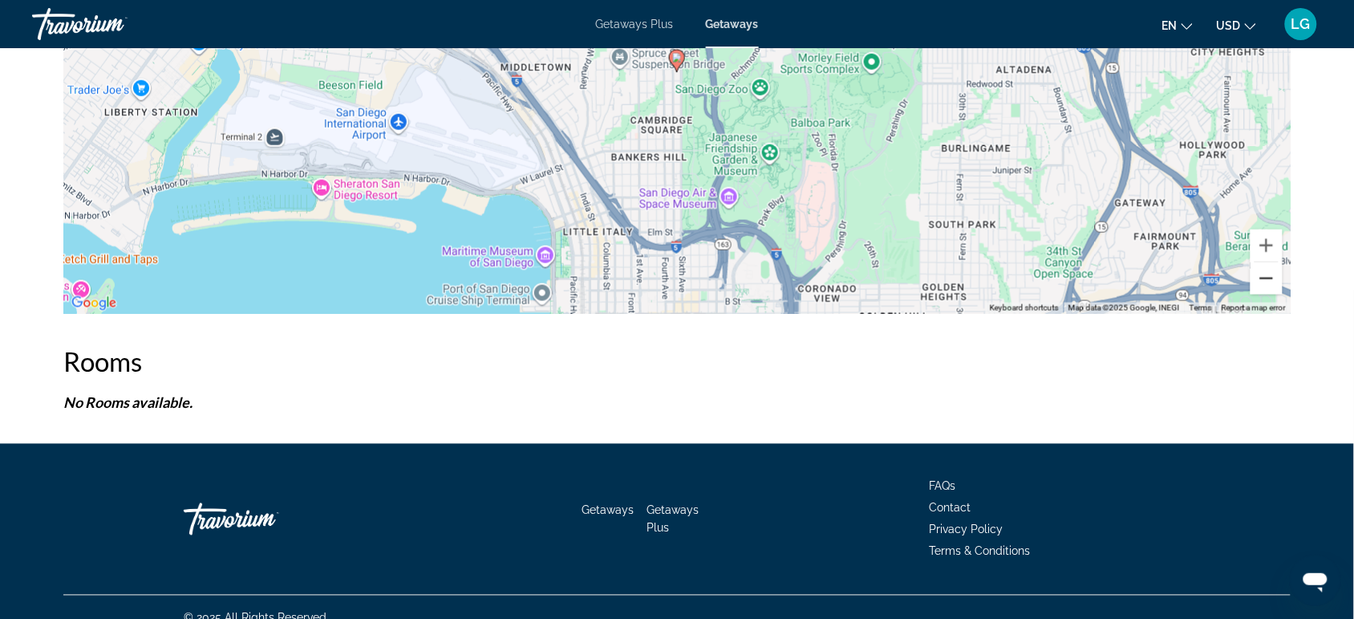
click at [1266, 267] on button "Zoom out" at bounding box center [1267, 278] width 32 height 32
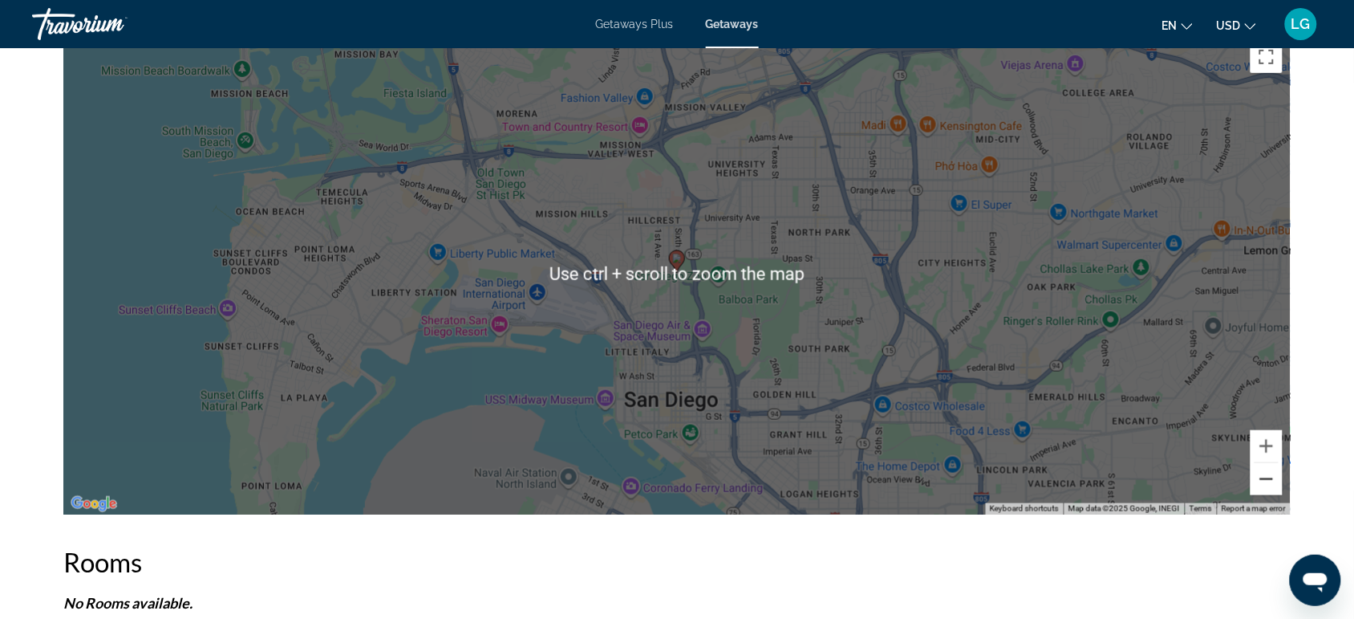
scroll to position [2159, 0]
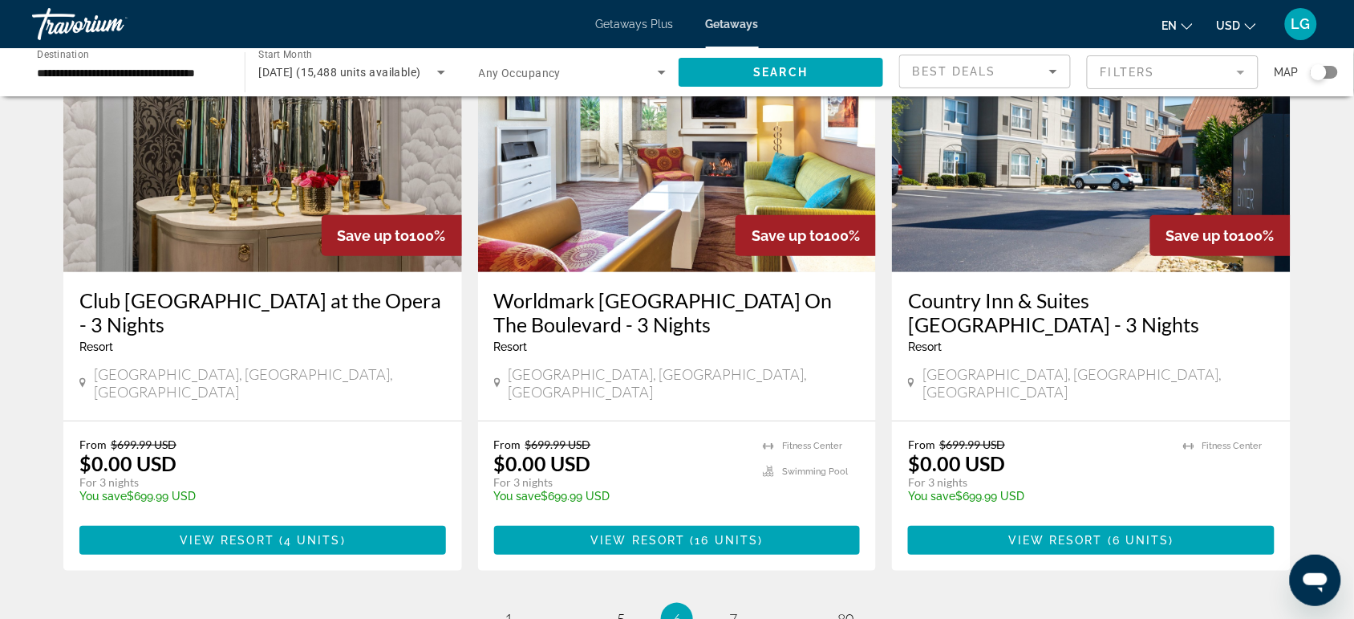
scroll to position [1904, 0]
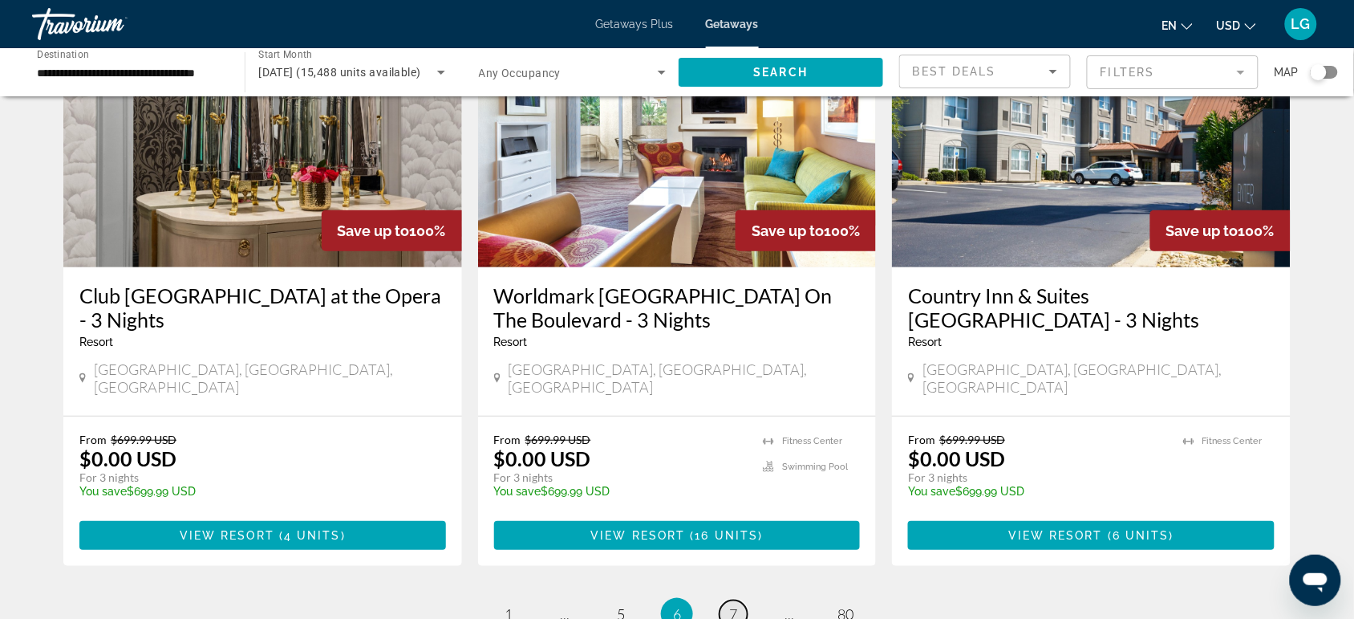
click at [738, 600] on link "page 7" at bounding box center [734, 614] width 28 height 28
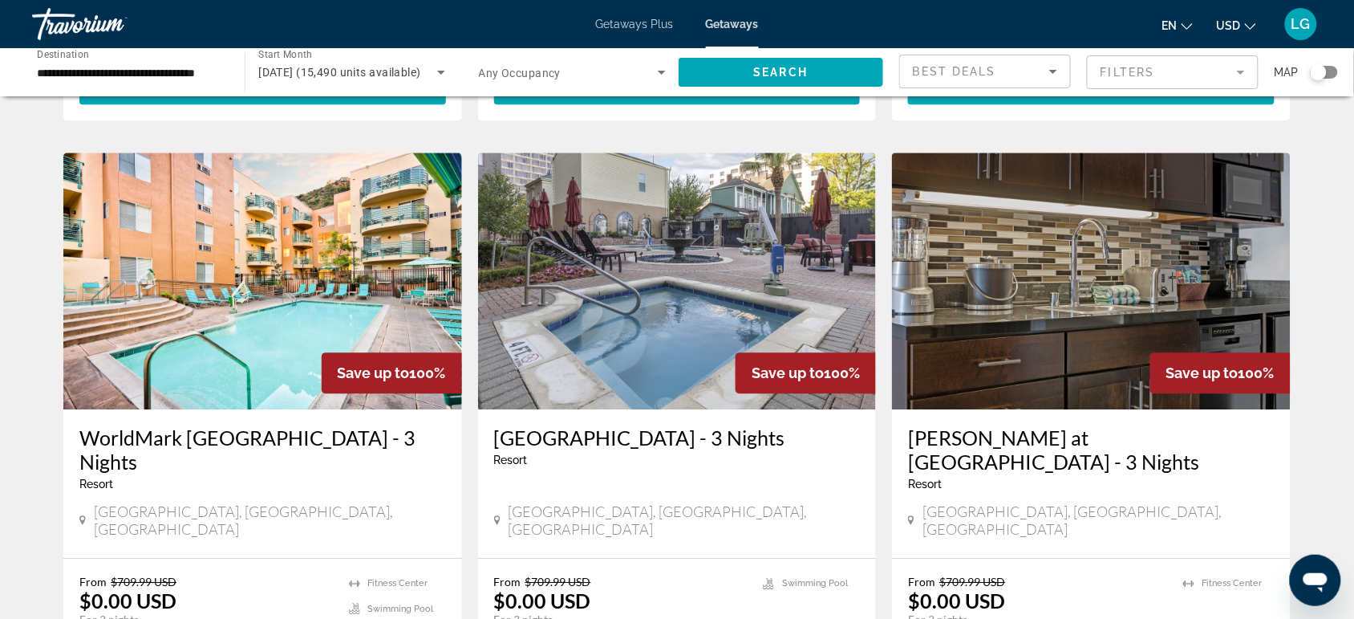
scroll to position [1184, 0]
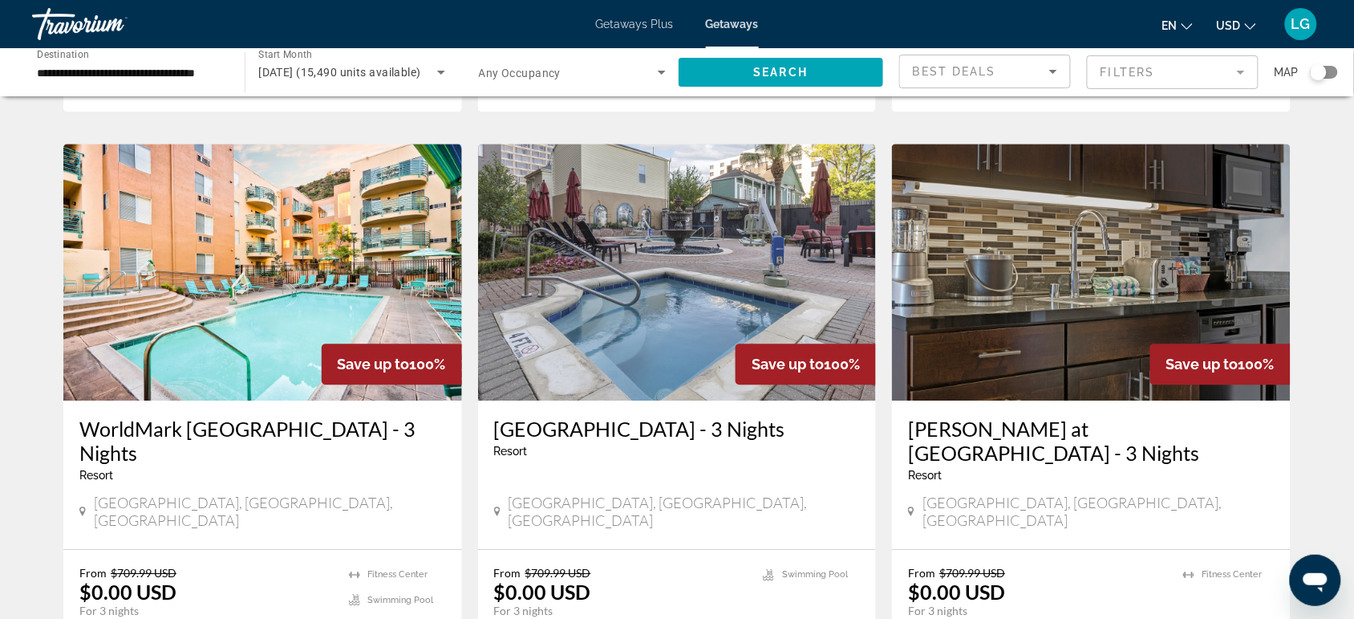
click at [277, 314] on img "Main content" at bounding box center [262, 272] width 399 height 257
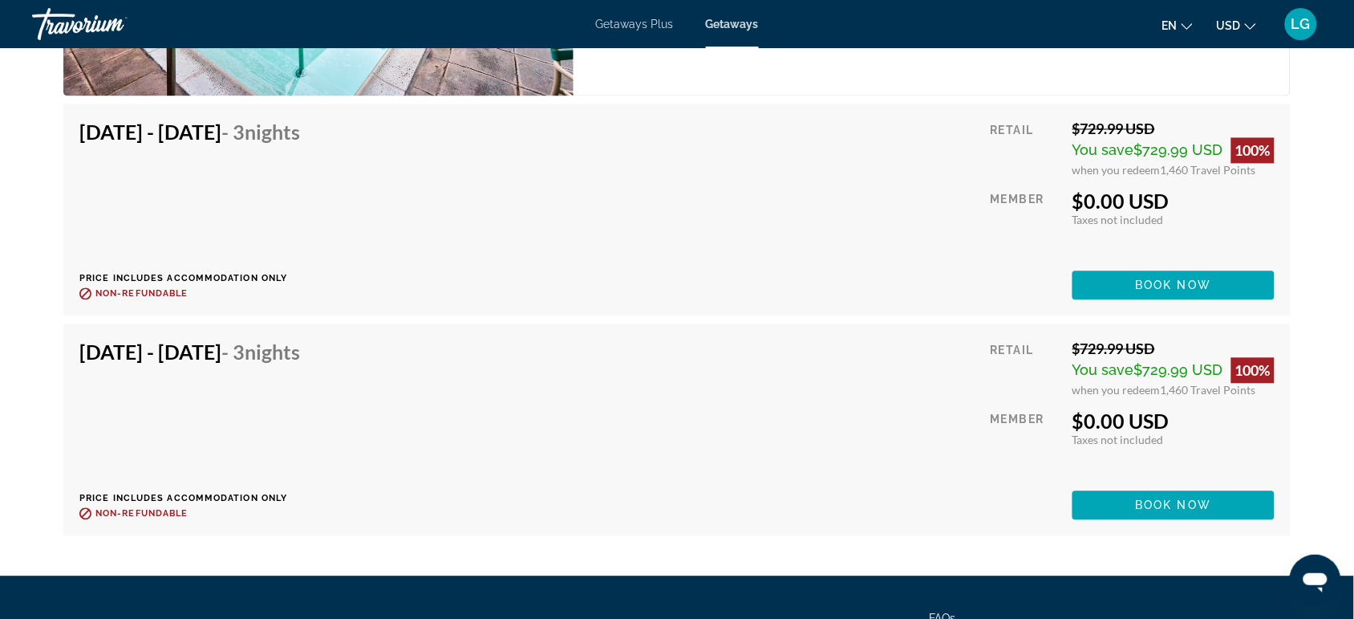
scroll to position [4630, 0]
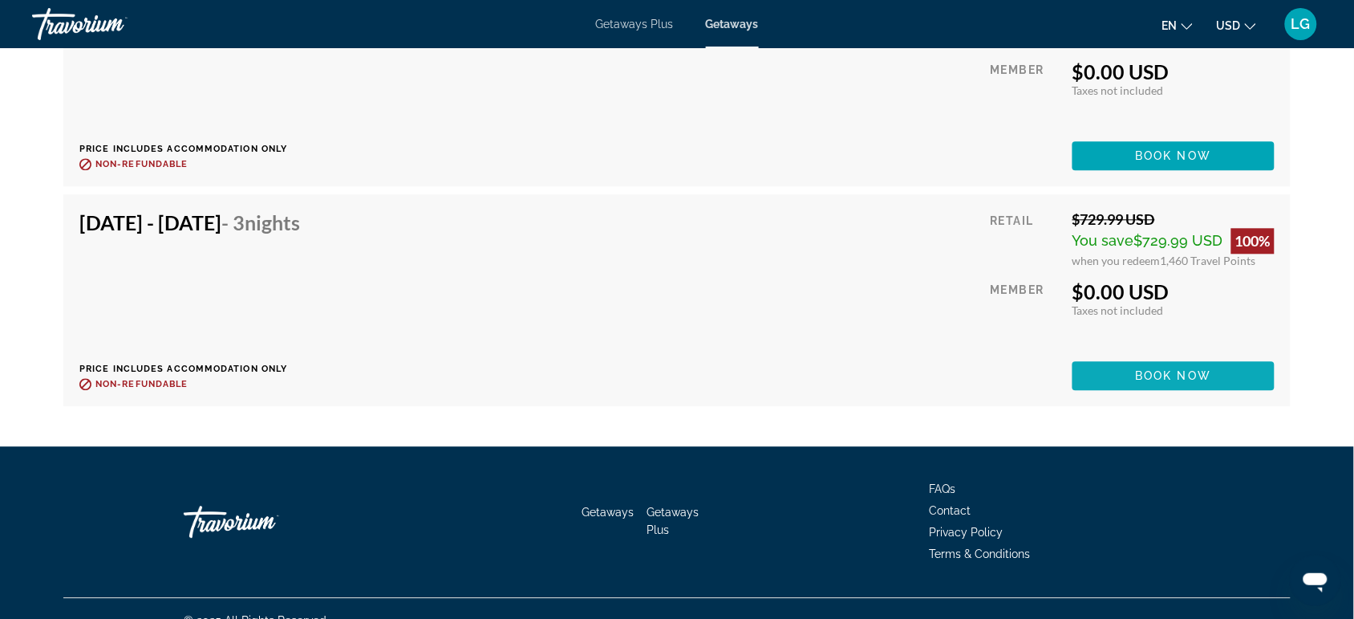
click at [1102, 356] on span "Main content" at bounding box center [1174, 375] width 202 height 39
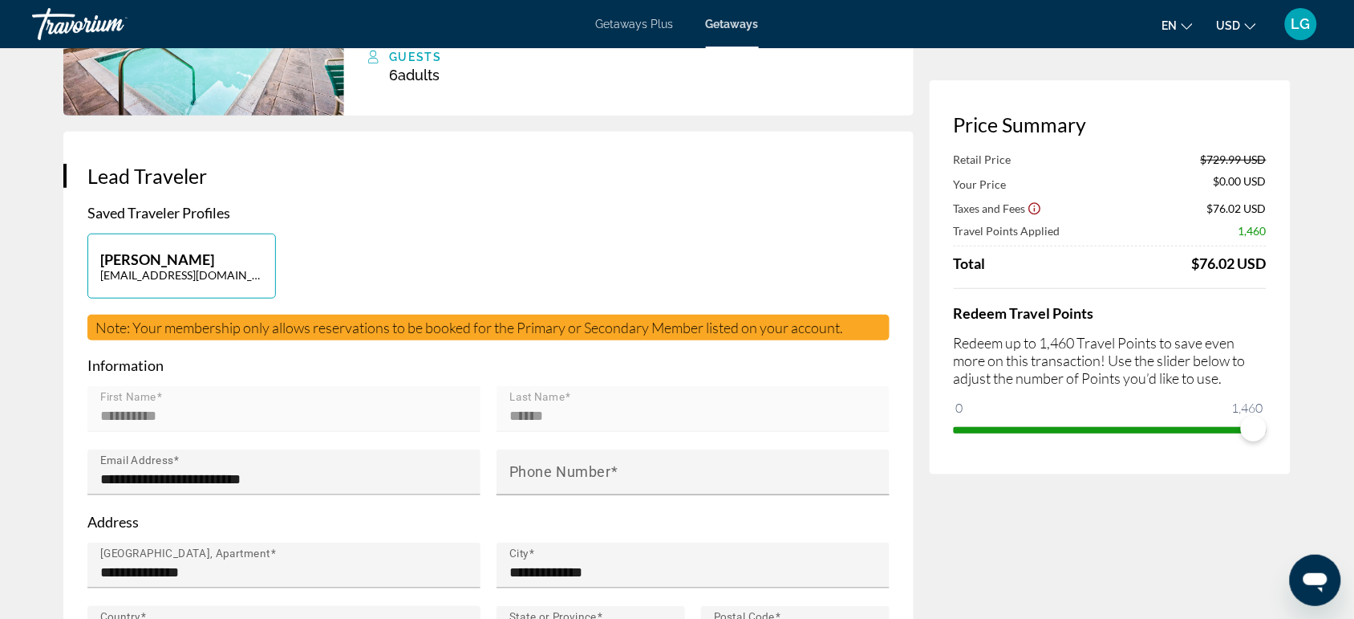
scroll to position [219, 0]
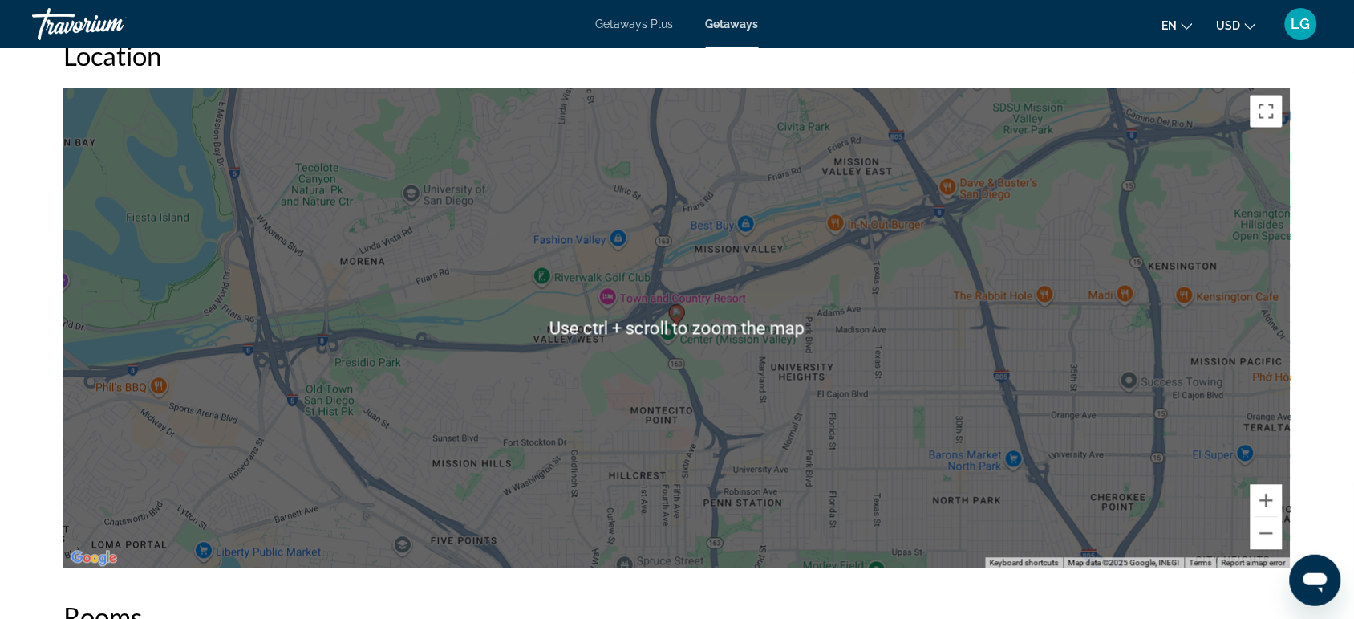
scroll to position [2581, 0]
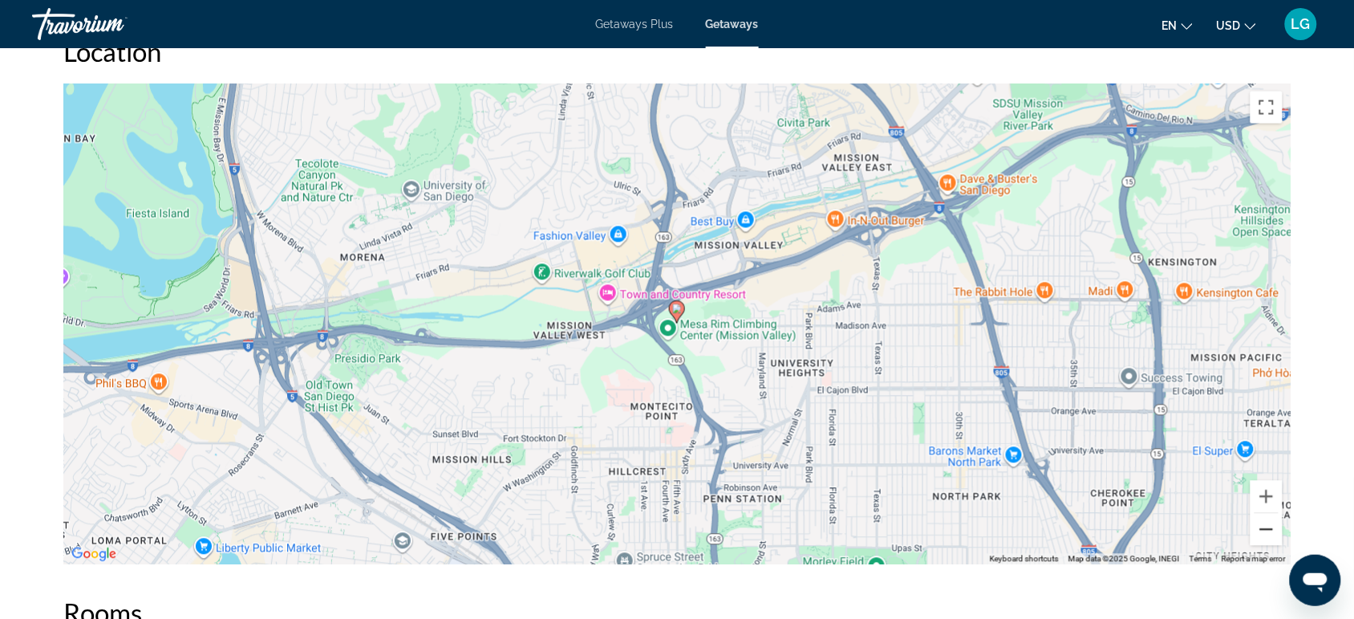
click at [1268, 514] on button "Zoom out" at bounding box center [1267, 530] width 32 height 32
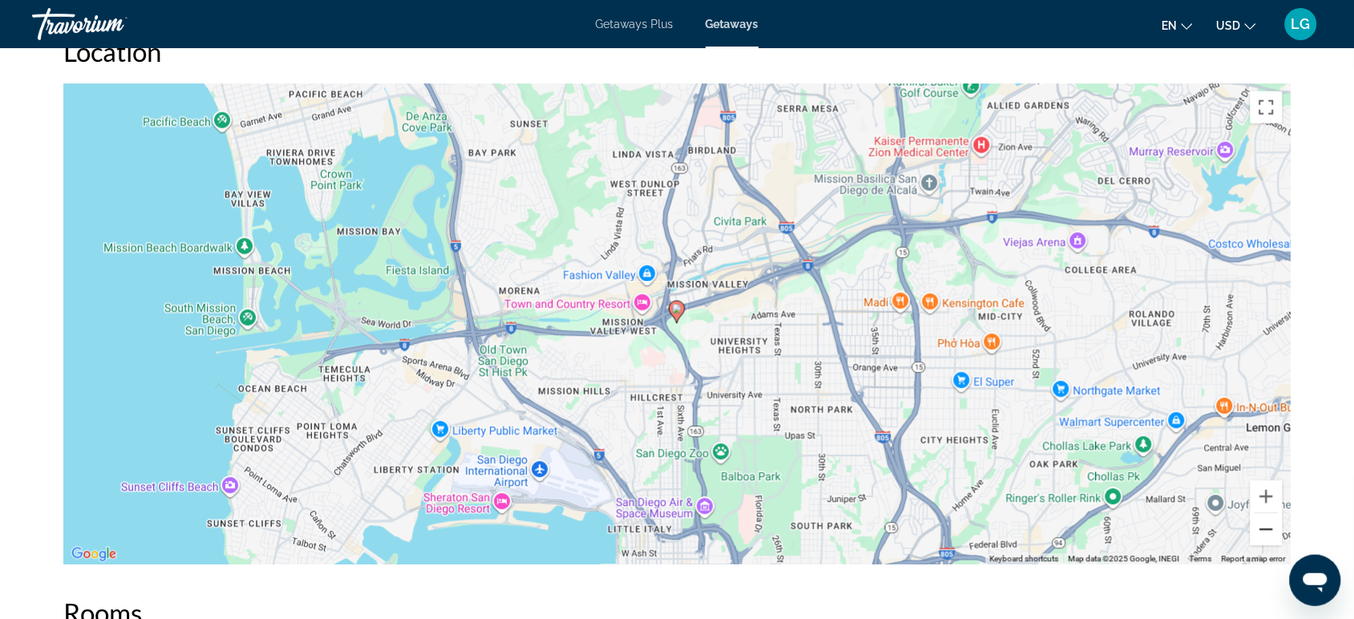
click at [1268, 514] on button "Zoom out" at bounding box center [1267, 530] width 32 height 32
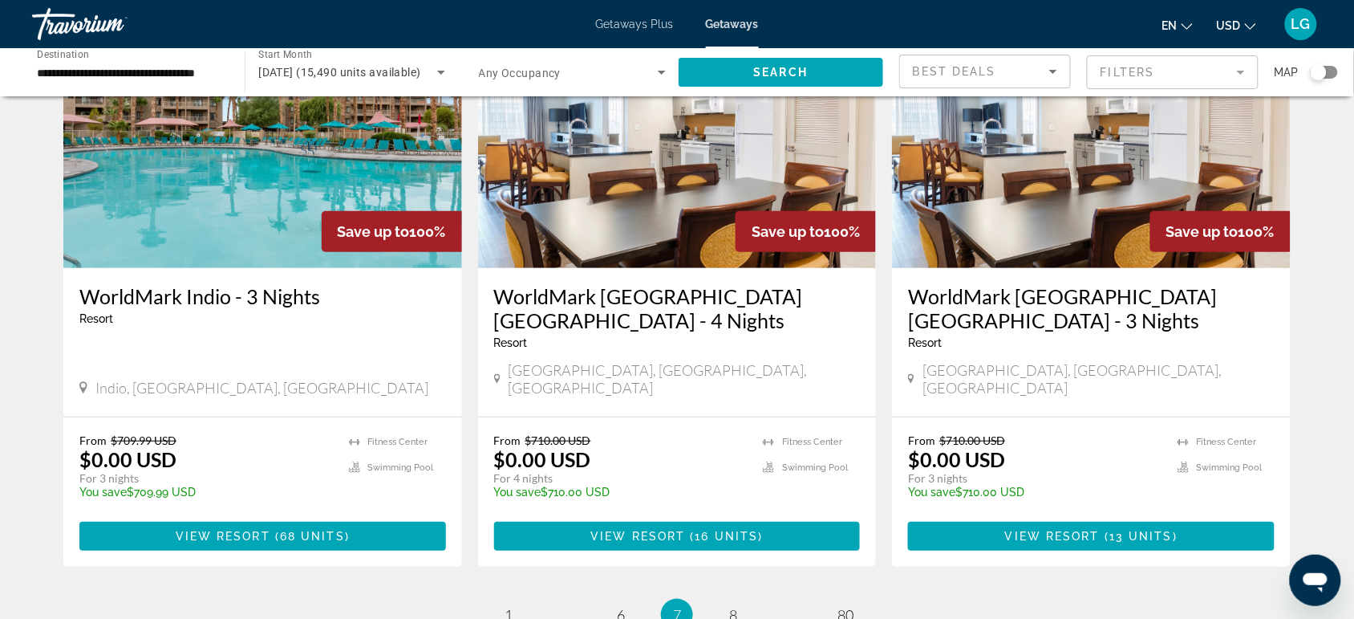
scroll to position [1999, 0]
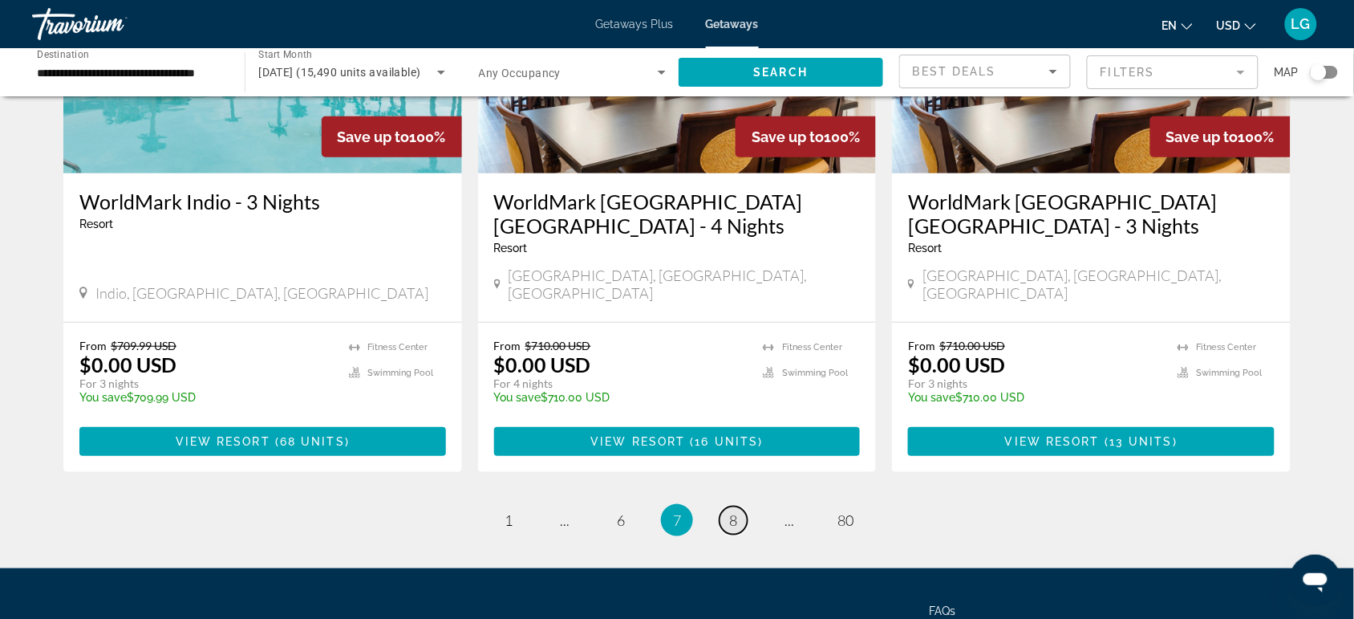
click at [736, 511] on span "8" at bounding box center [733, 520] width 8 height 18
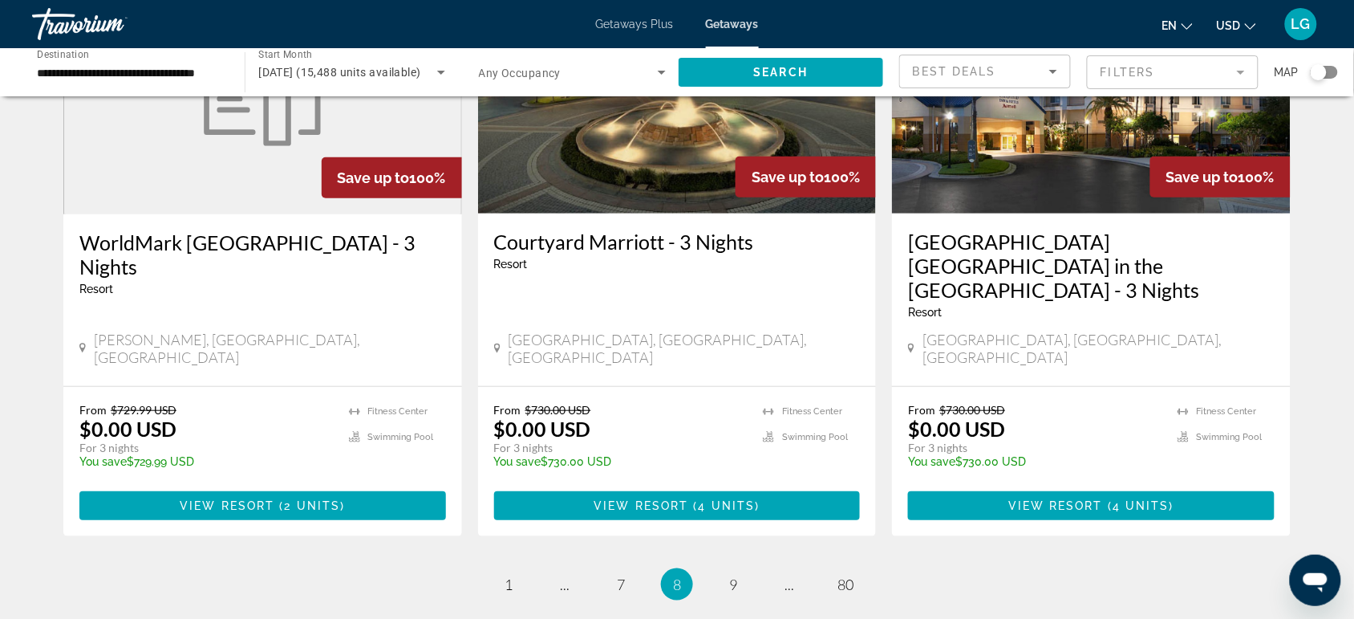
scroll to position [2051, 0]
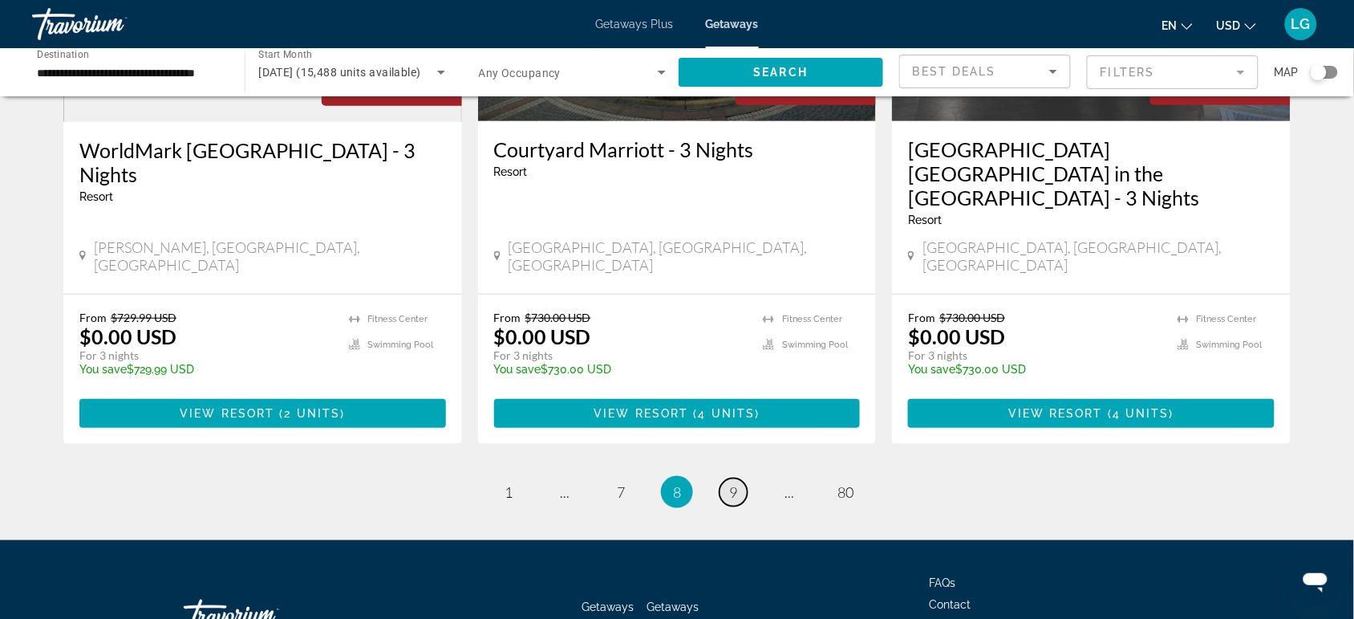
click at [736, 483] on span "9" at bounding box center [733, 492] width 8 height 18
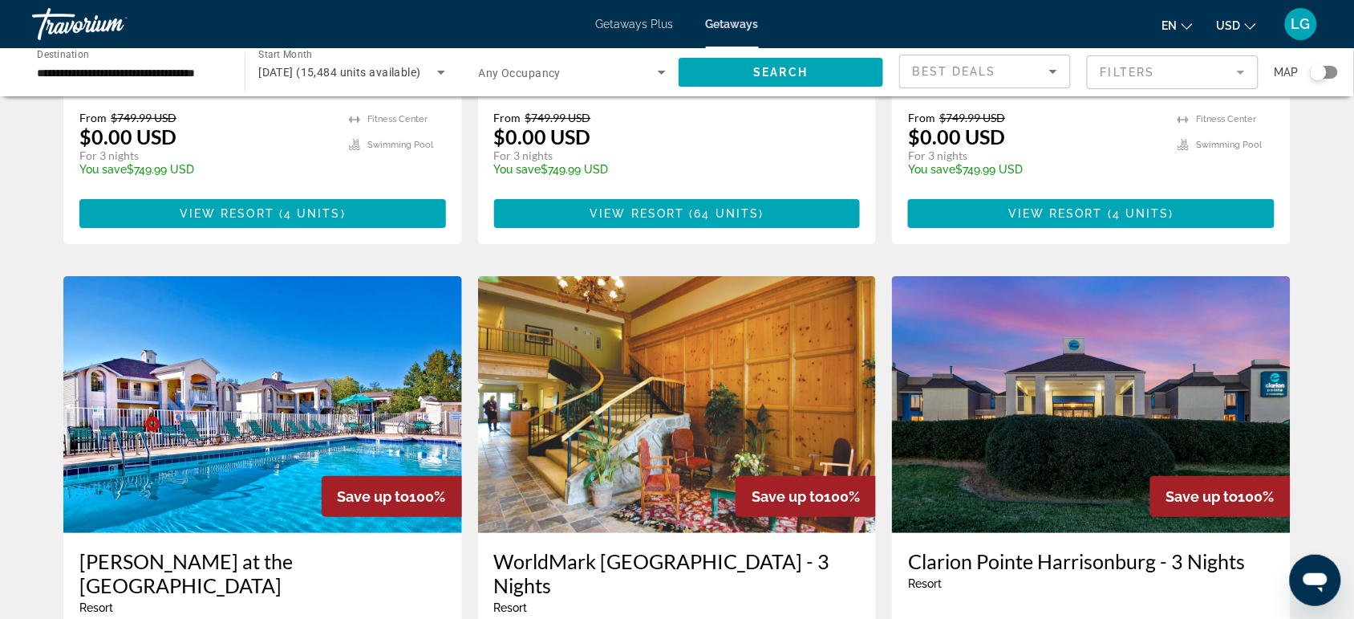
scroll to position [1798, 0]
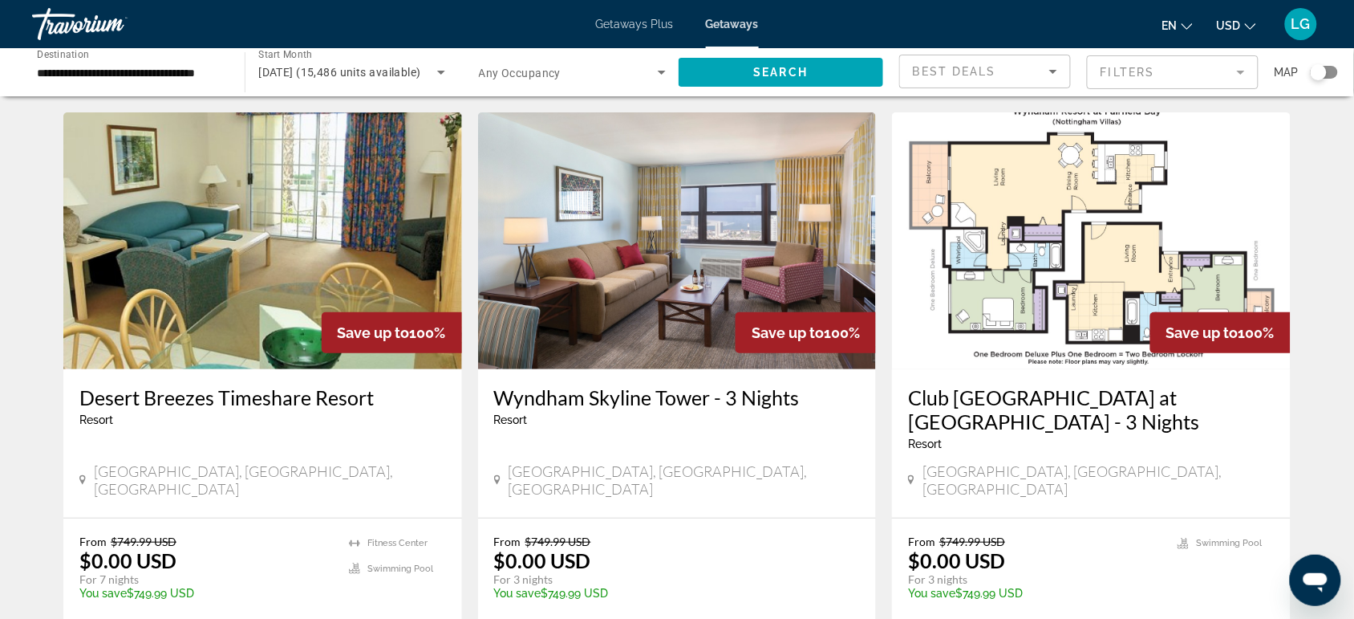
scroll to position [80, 0]
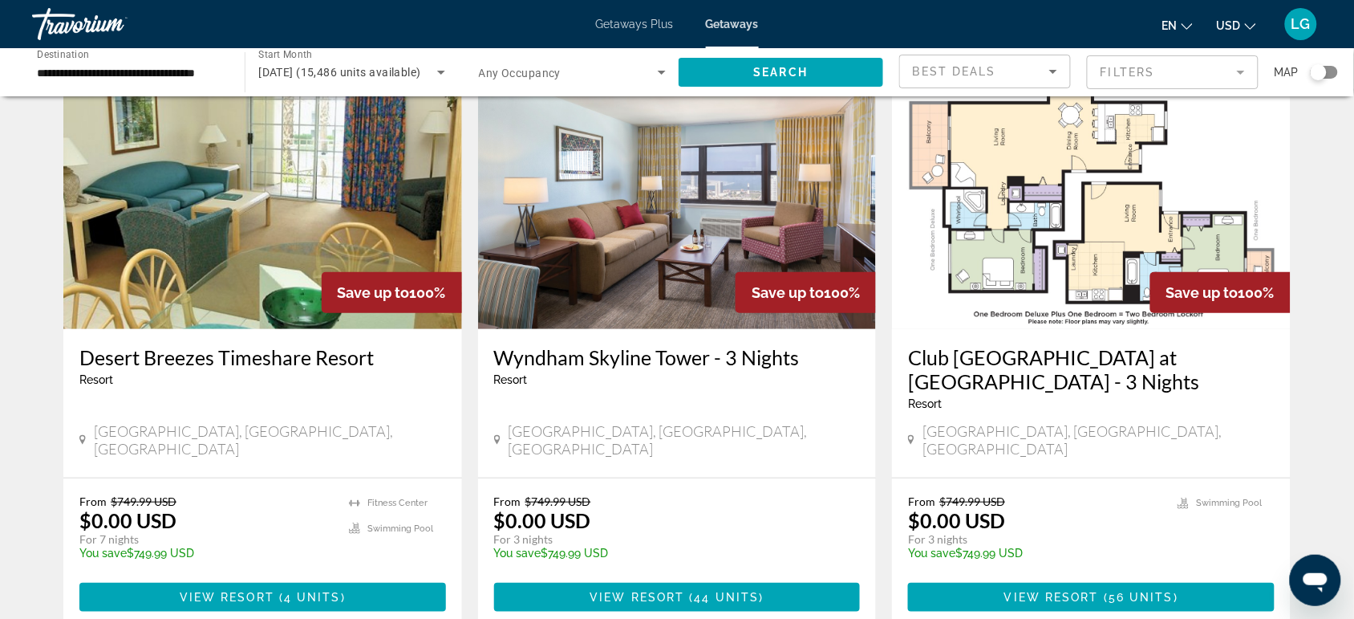
click at [190, 278] on img "Main content" at bounding box center [262, 200] width 399 height 257
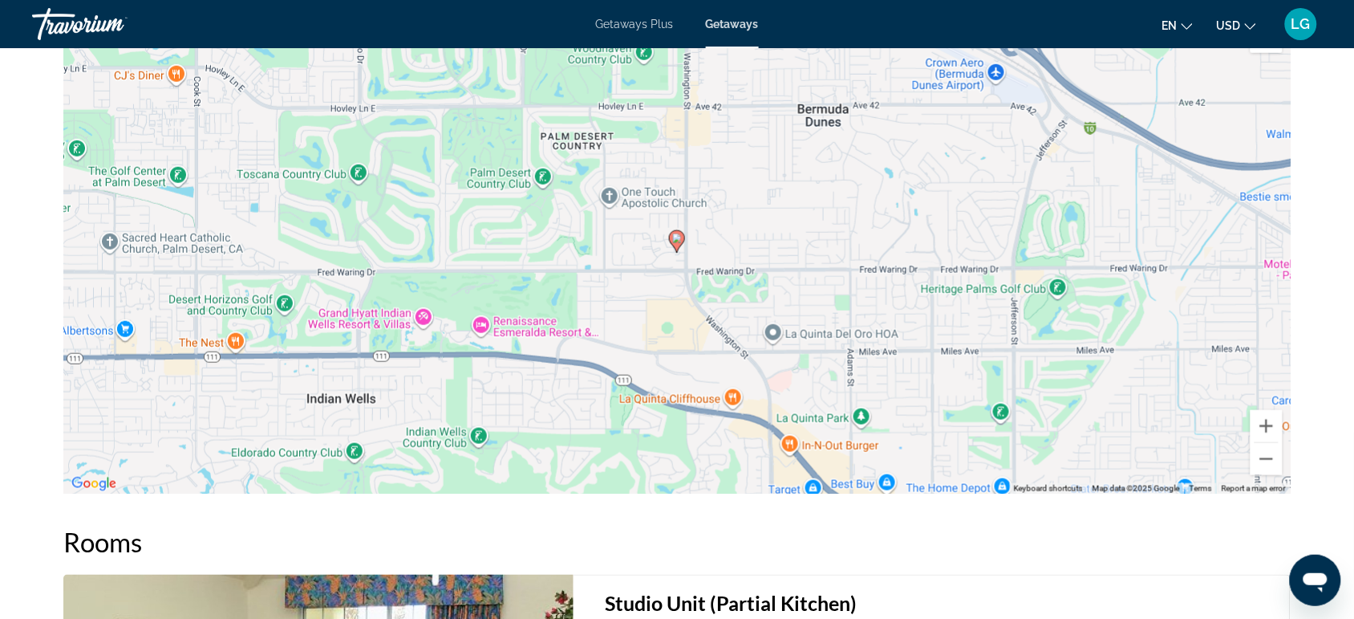
scroll to position [2220, 0]
click at [1265, 458] on button "Zoom out" at bounding box center [1267, 457] width 32 height 32
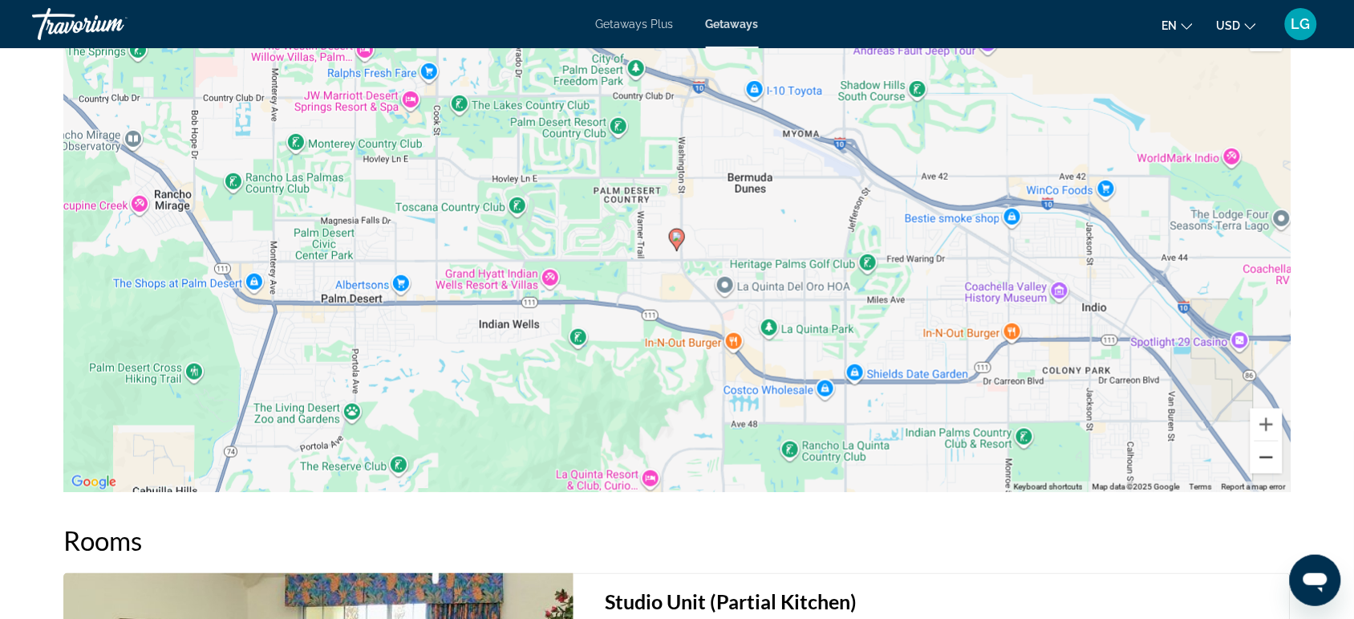
click at [1265, 458] on button "Zoom out" at bounding box center [1267, 457] width 32 height 32
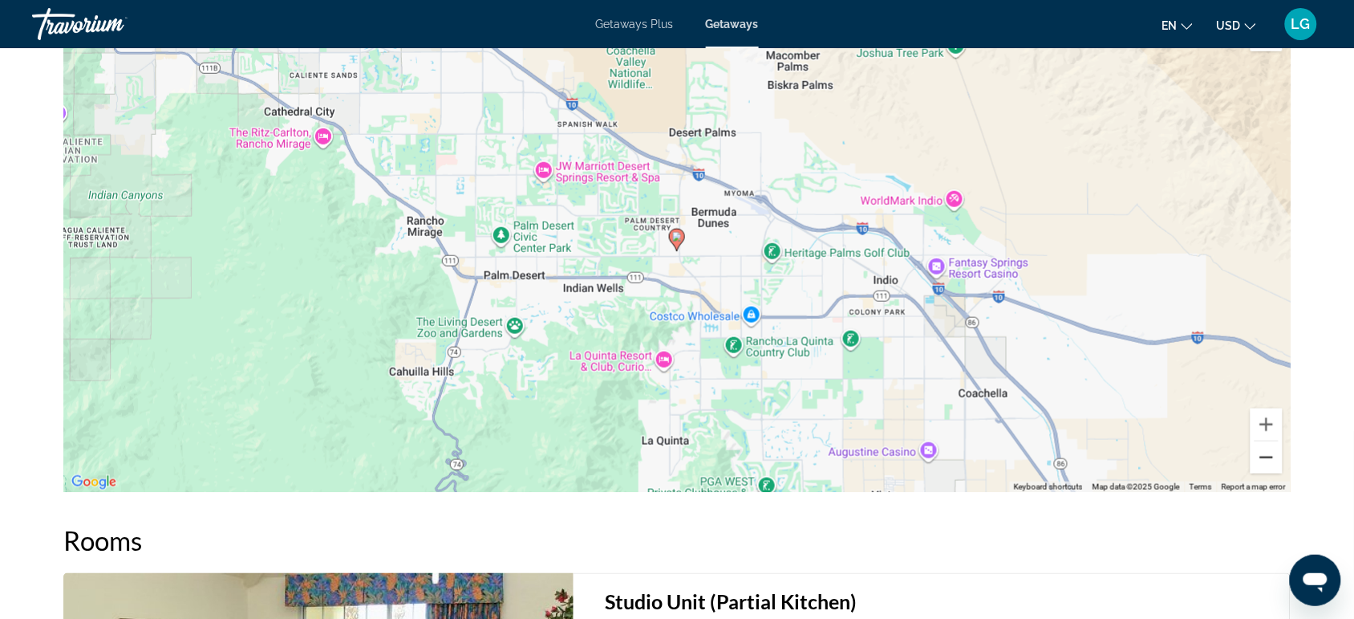
click at [1265, 458] on button "Zoom out" at bounding box center [1267, 457] width 32 height 32
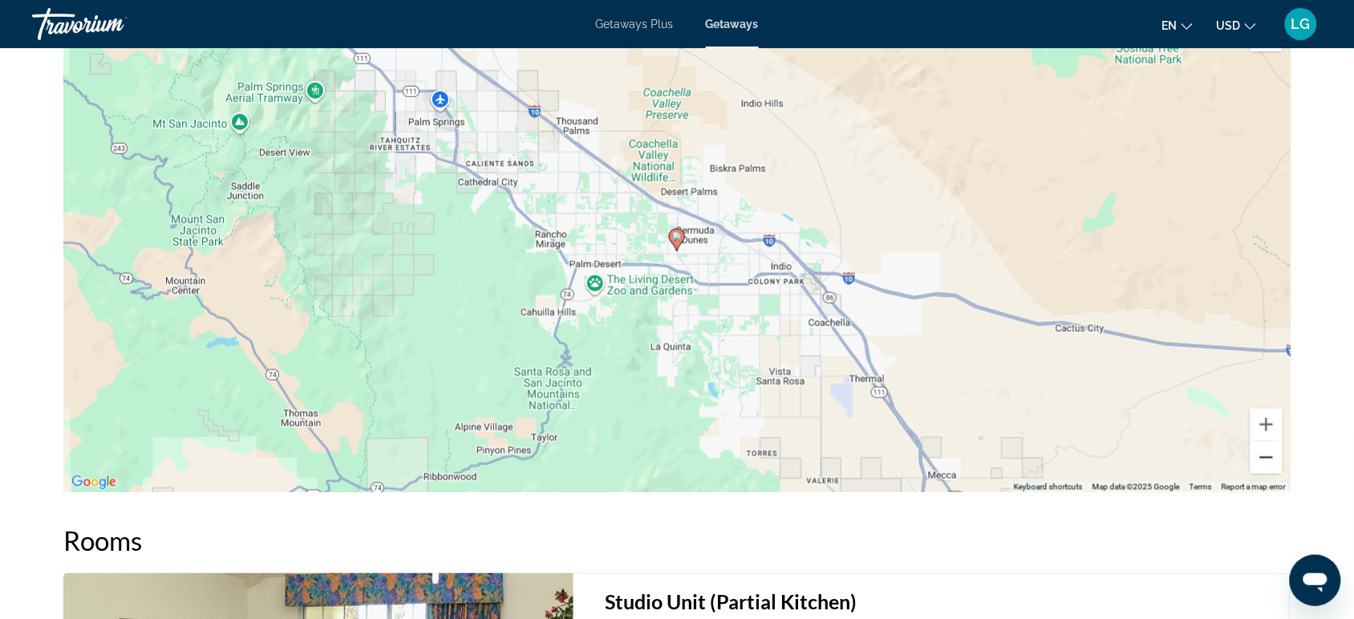
click at [1265, 458] on button "Zoom out" at bounding box center [1267, 457] width 32 height 32
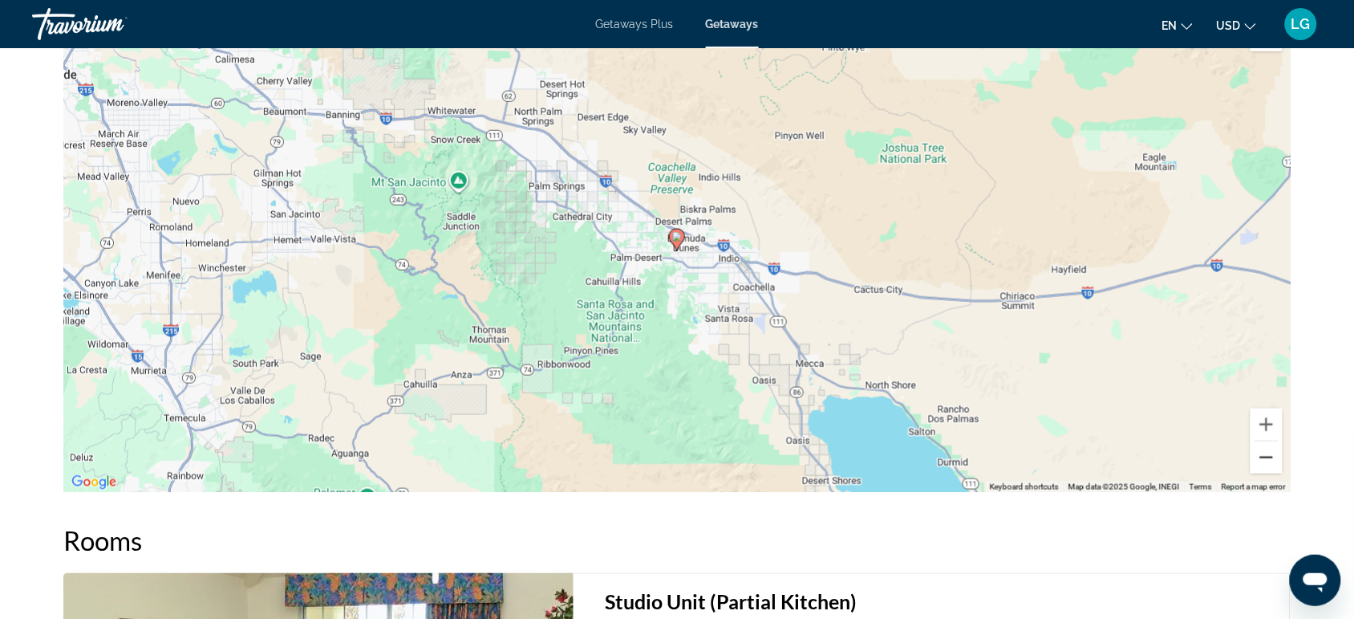
click at [1265, 458] on button "Zoom out" at bounding box center [1267, 457] width 32 height 32
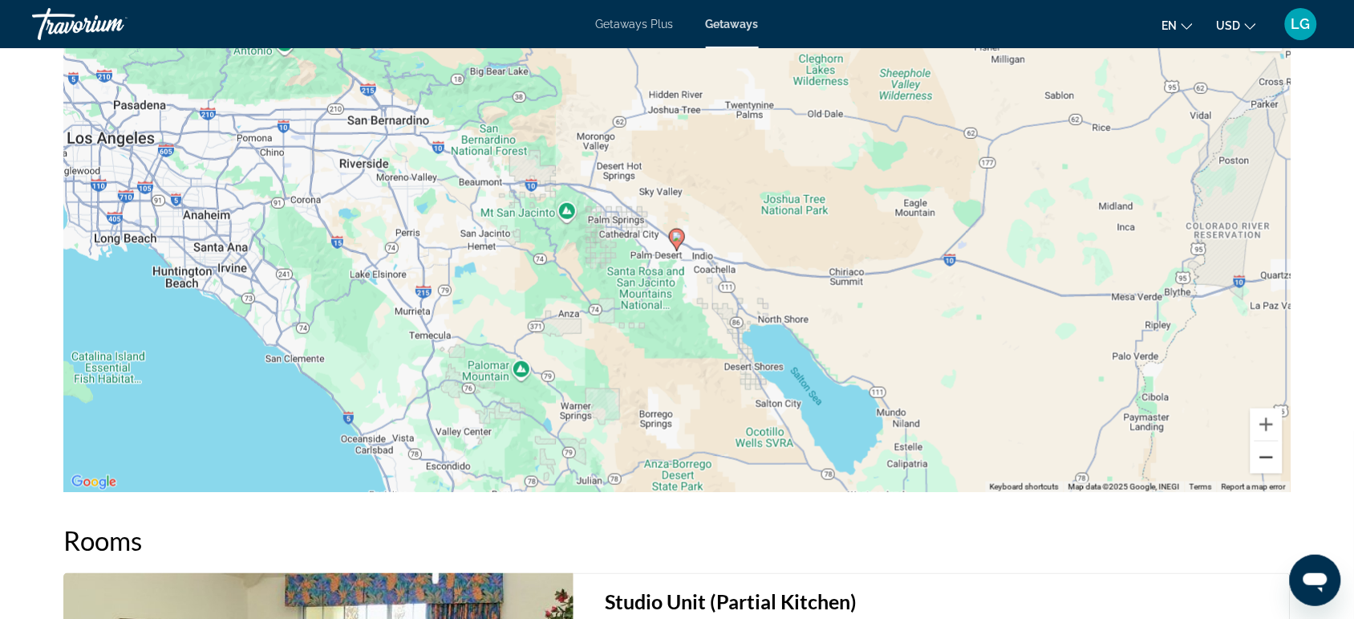
click at [1265, 458] on button "Zoom out" at bounding box center [1267, 457] width 32 height 32
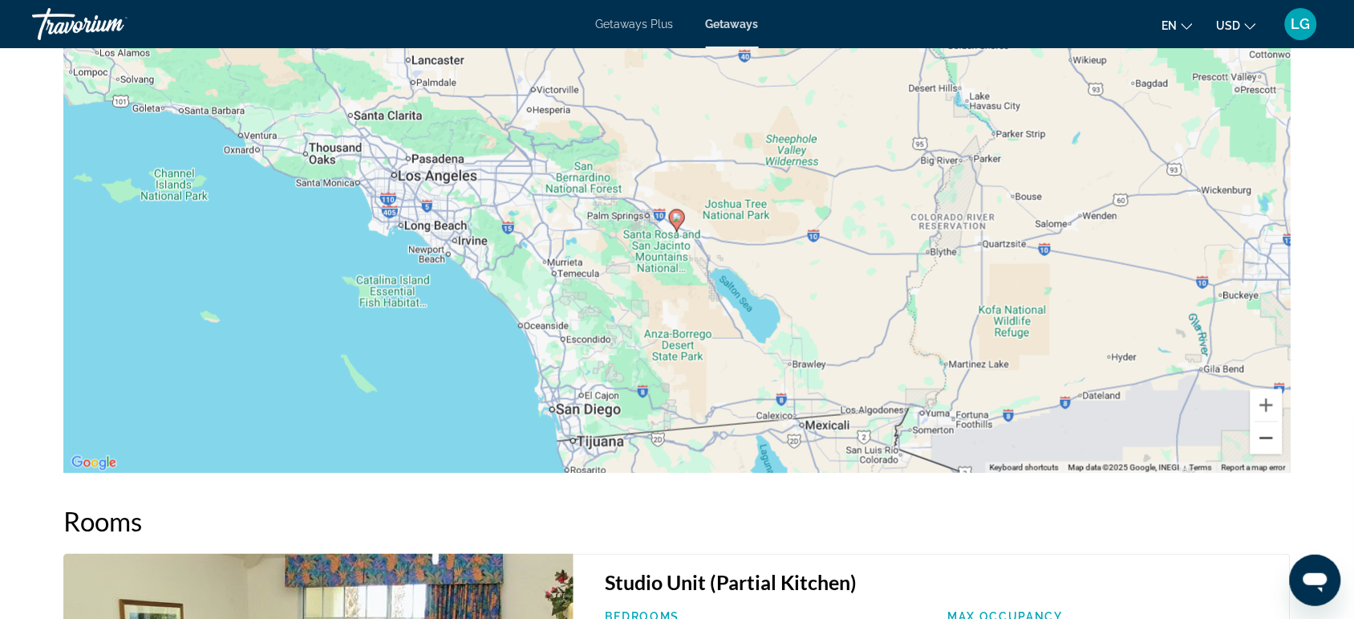
scroll to position [2232, 0]
